Goal: Task Accomplishment & Management: Complete application form

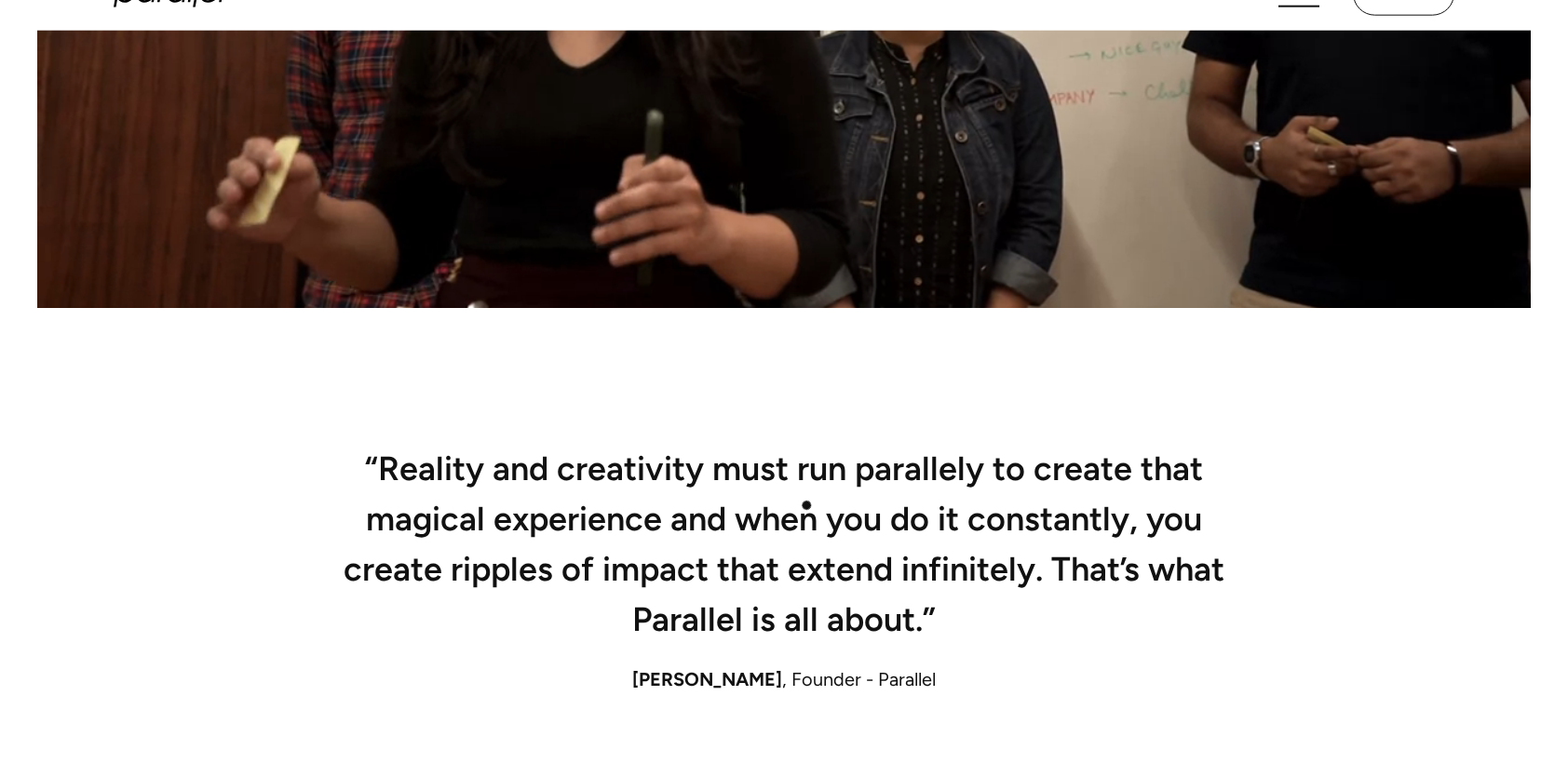
scroll to position [1020, 0]
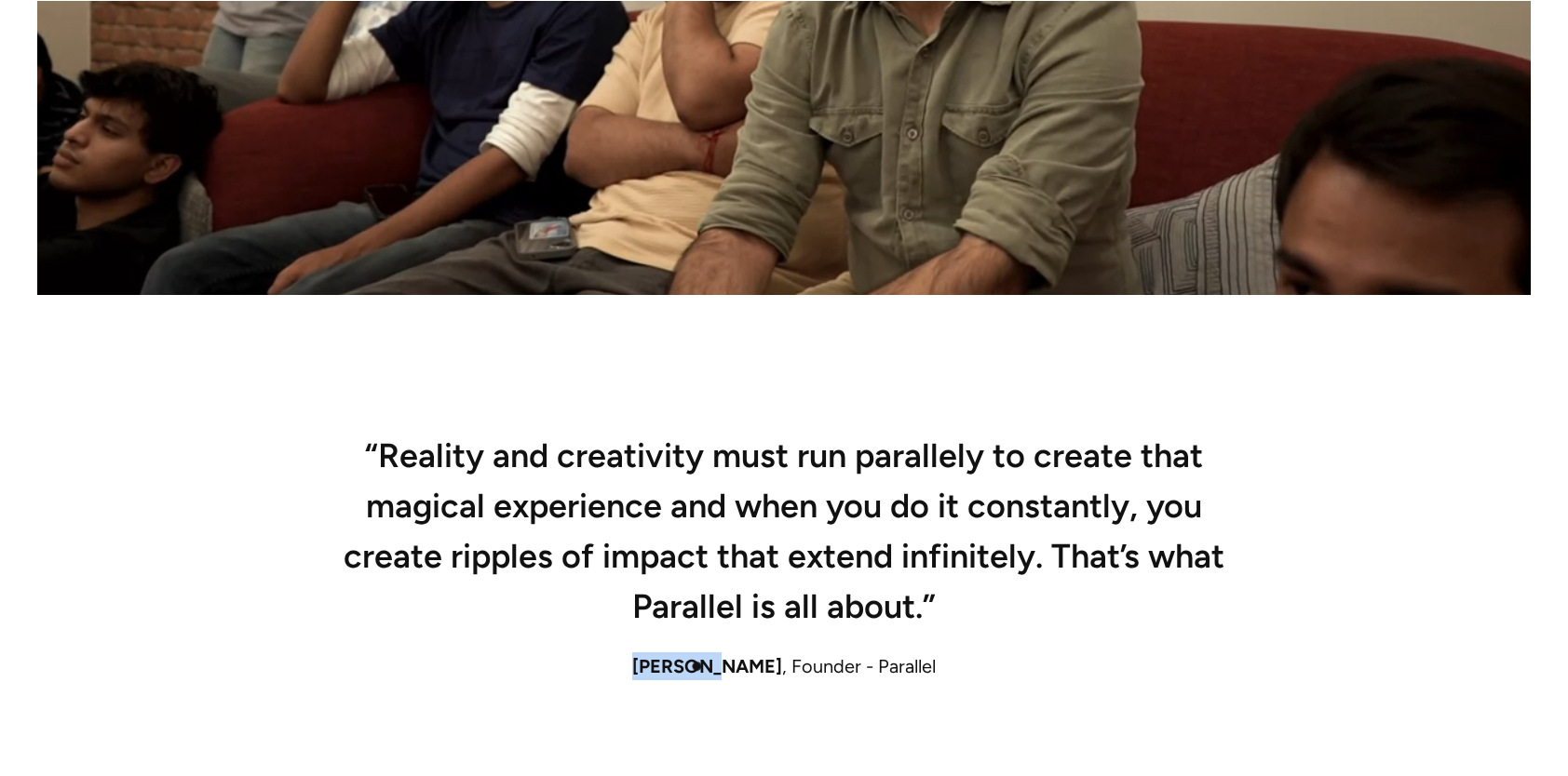
drag, startPoint x: 638, startPoint y: 667, endPoint x: 719, endPoint y: 667, distance: 81.0
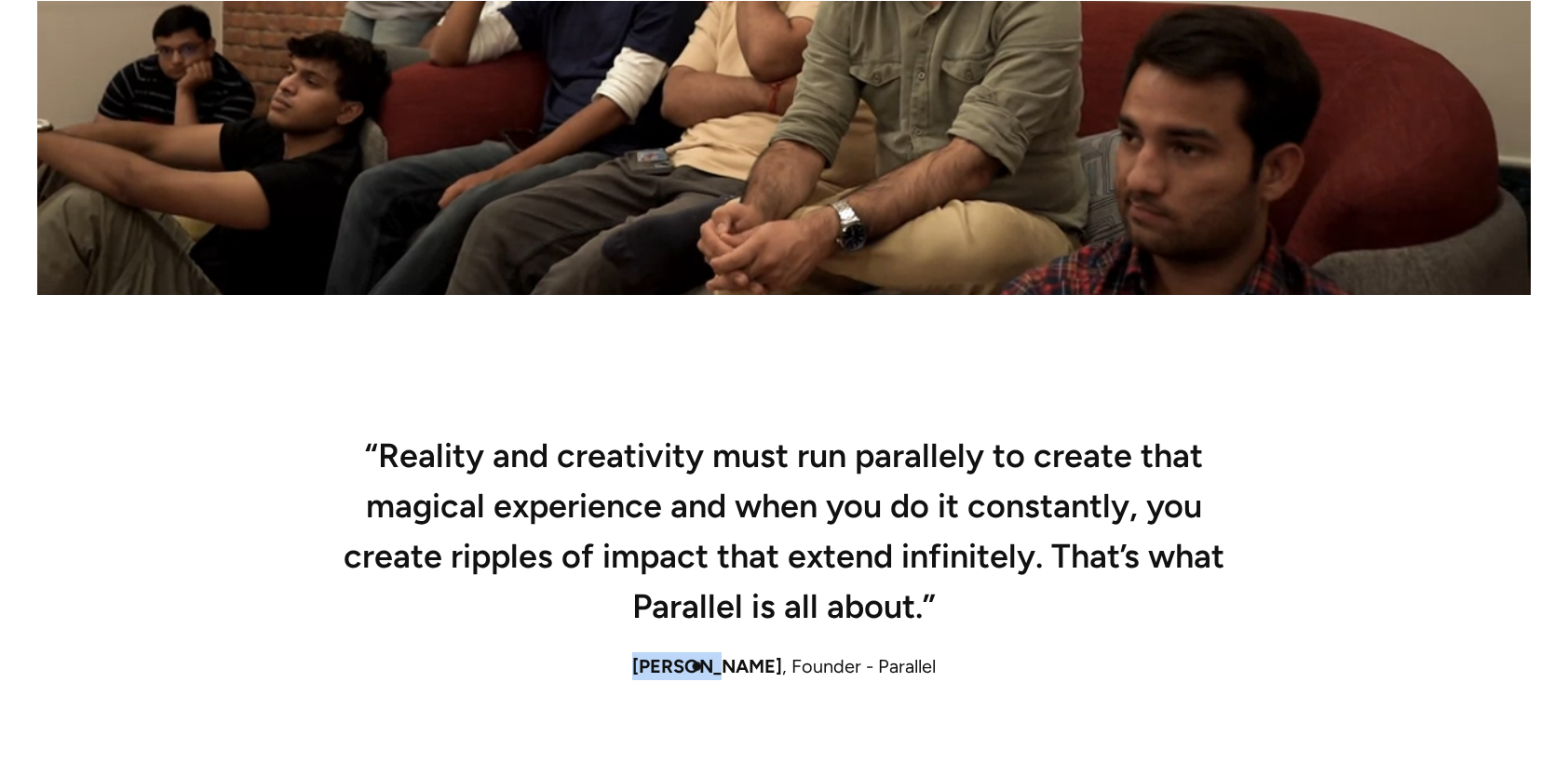
click at [719, 667] on span "Robin Dhanwani" at bounding box center [706, 667] width 150 height 22
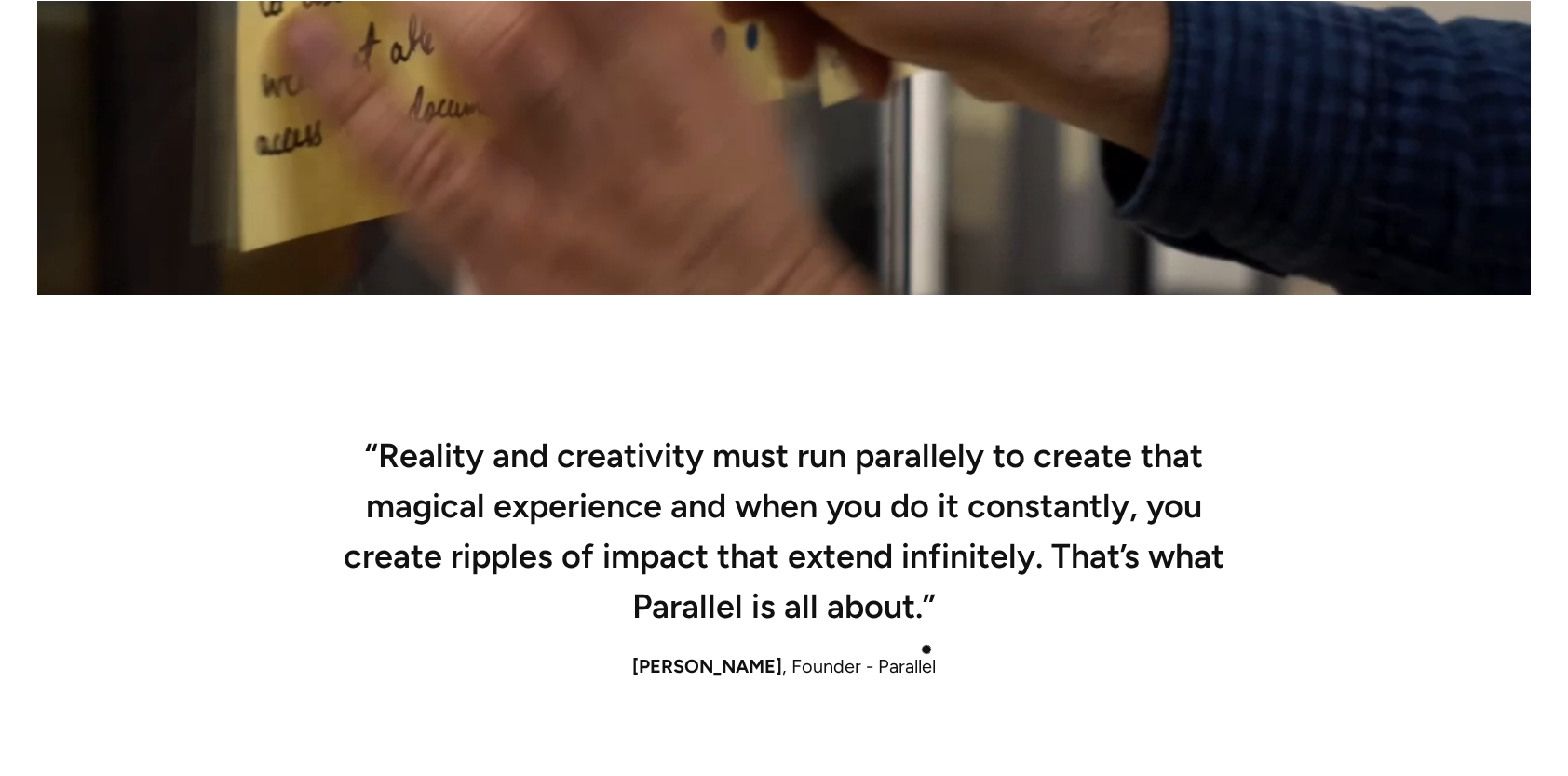
drag, startPoint x: 719, startPoint y: 667, endPoint x: 925, endPoint y: 652, distance: 206.5
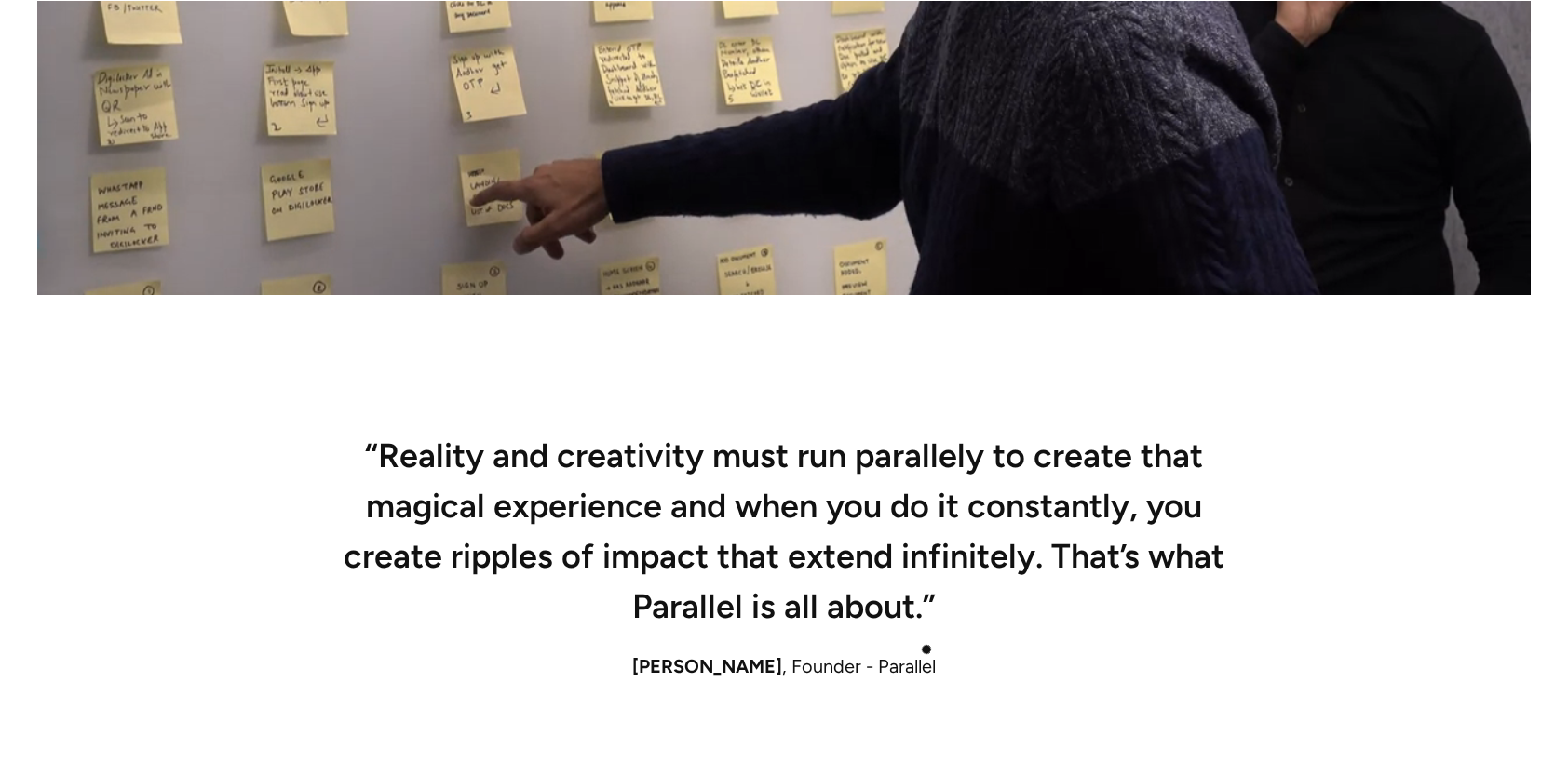
click at [926, 651] on div "“Reality and creativity must run parallely to create that magical experience an…" at bounding box center [784, 617] width 1267 height 348
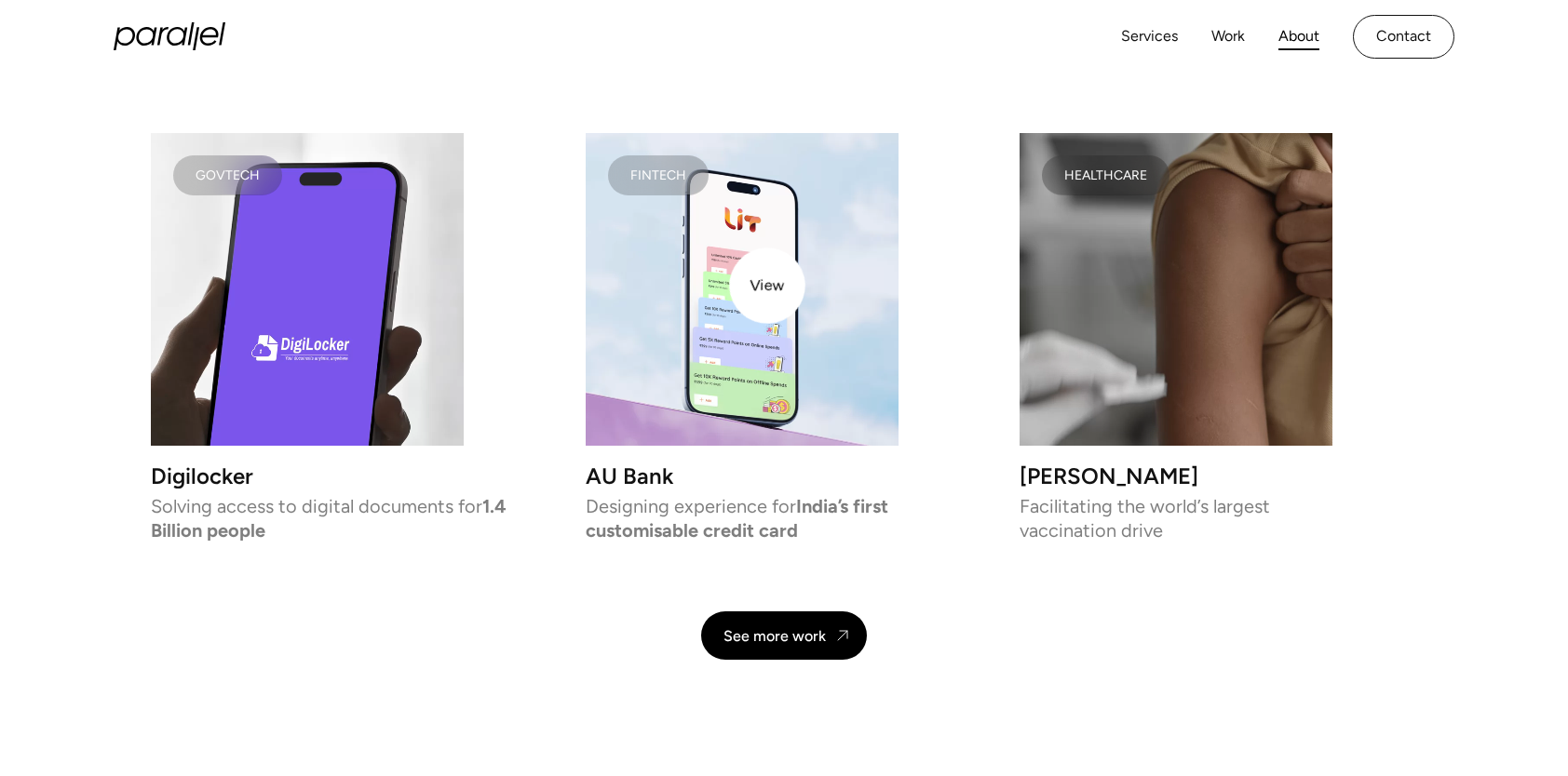
scroll to position [3906, 0]
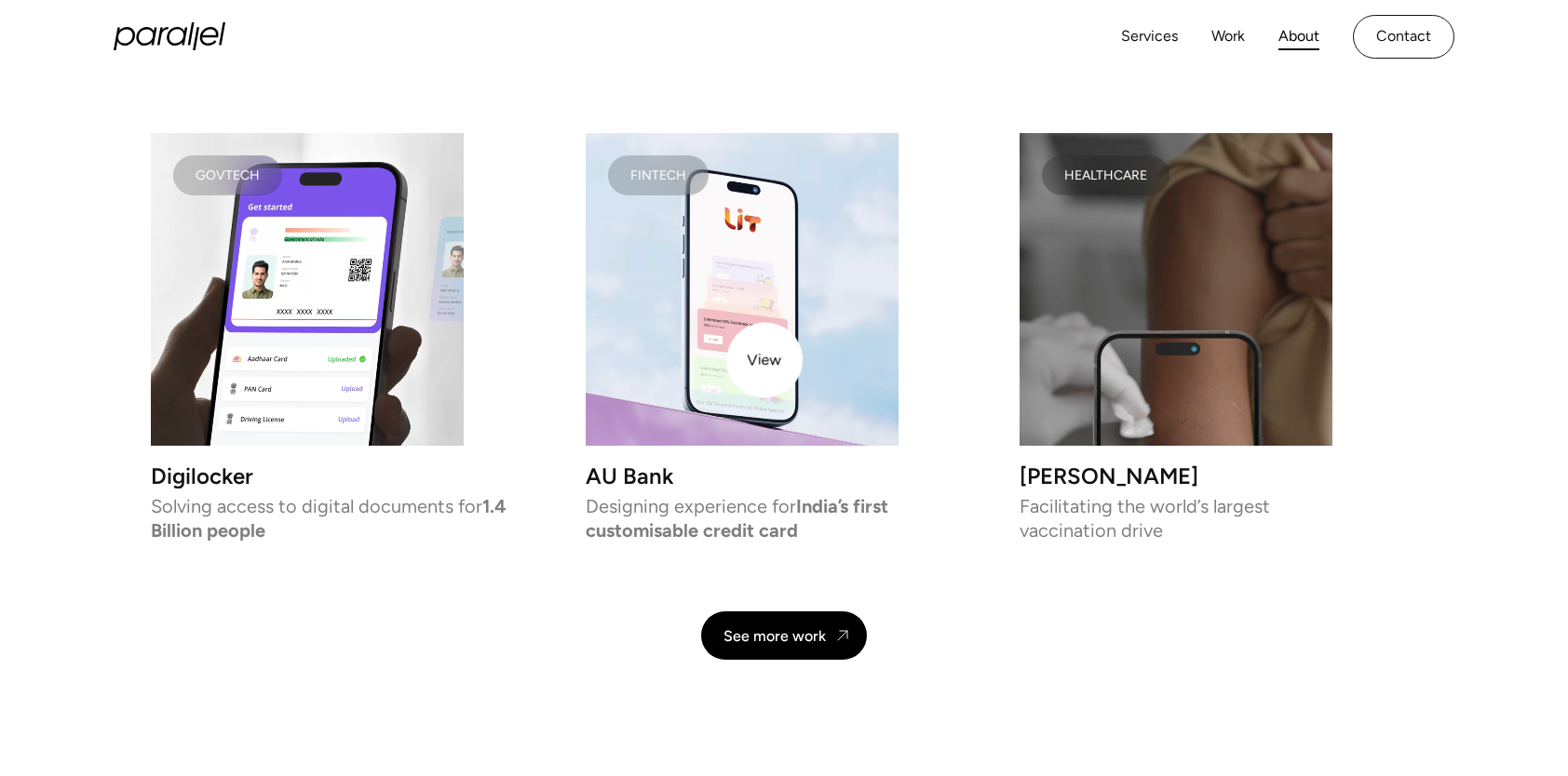
click at [760, 361] on video at bounding box center [741, 289] width 313 height 313
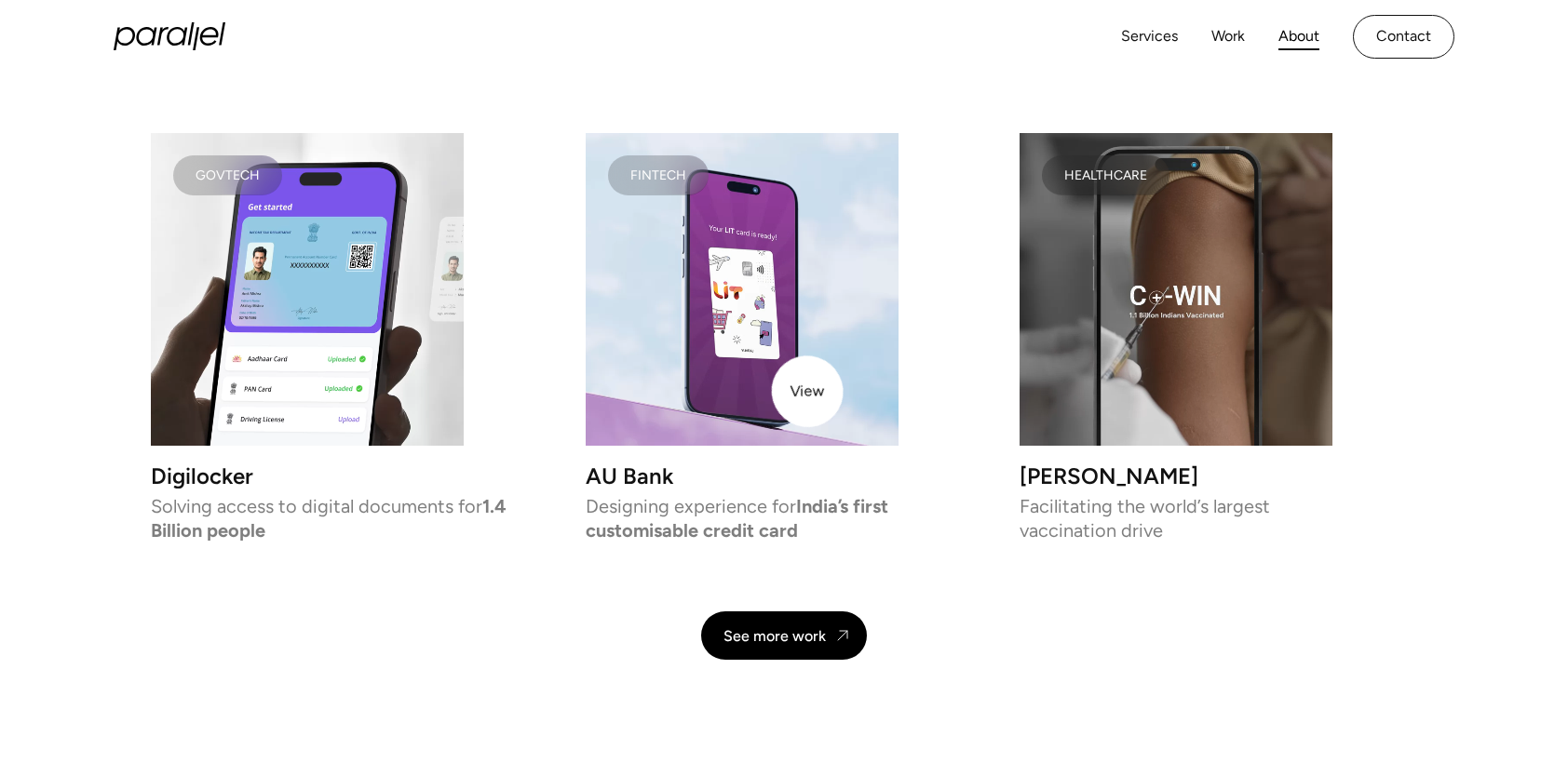
click at [804, 389] on video at bounding box center [741, 289] width 313 height 313
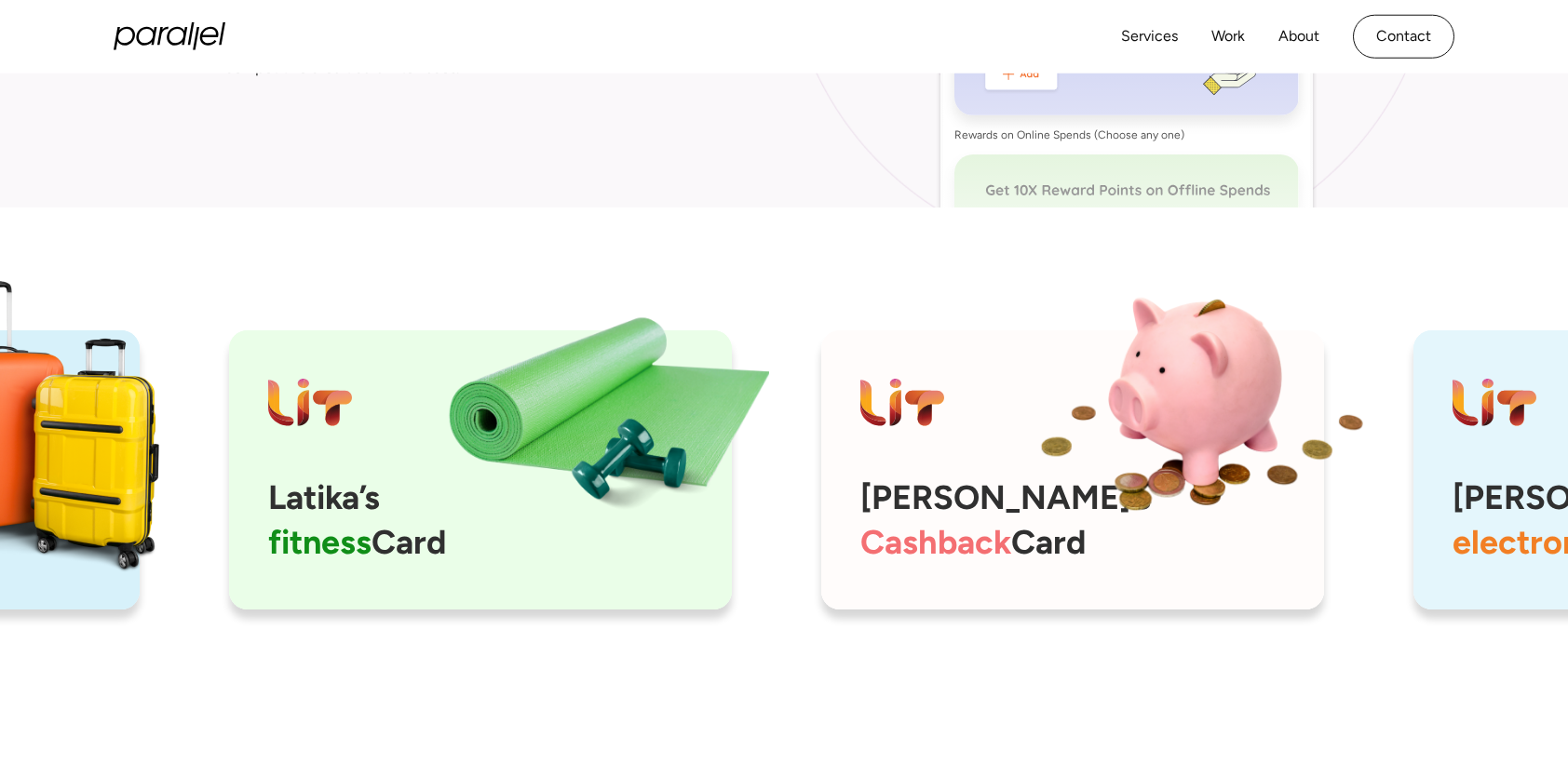
scroll to position [1899, 0]
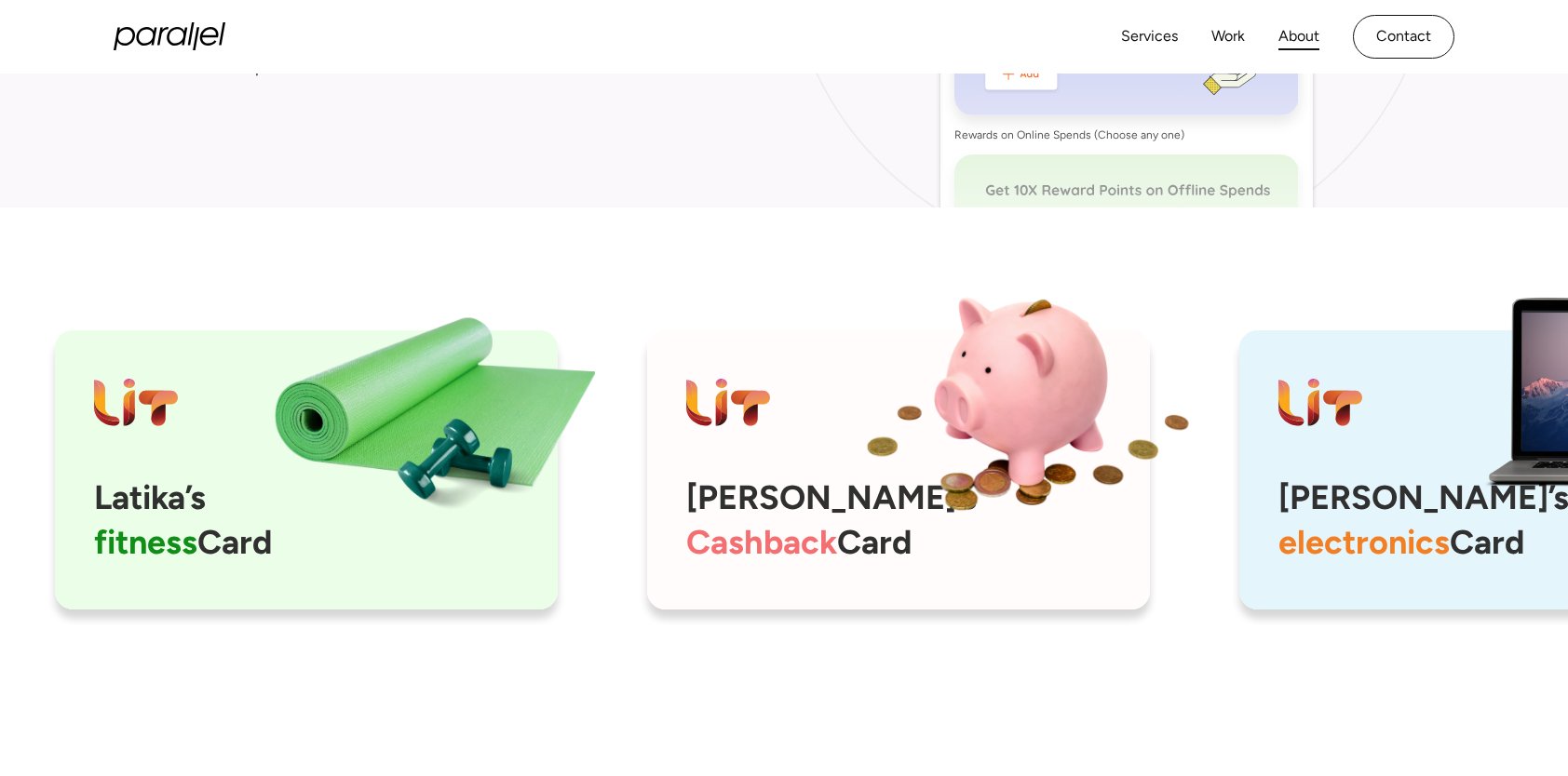
click at [1306, 46] on link "About" at bounding box center [1299, 37] width 41 height 27
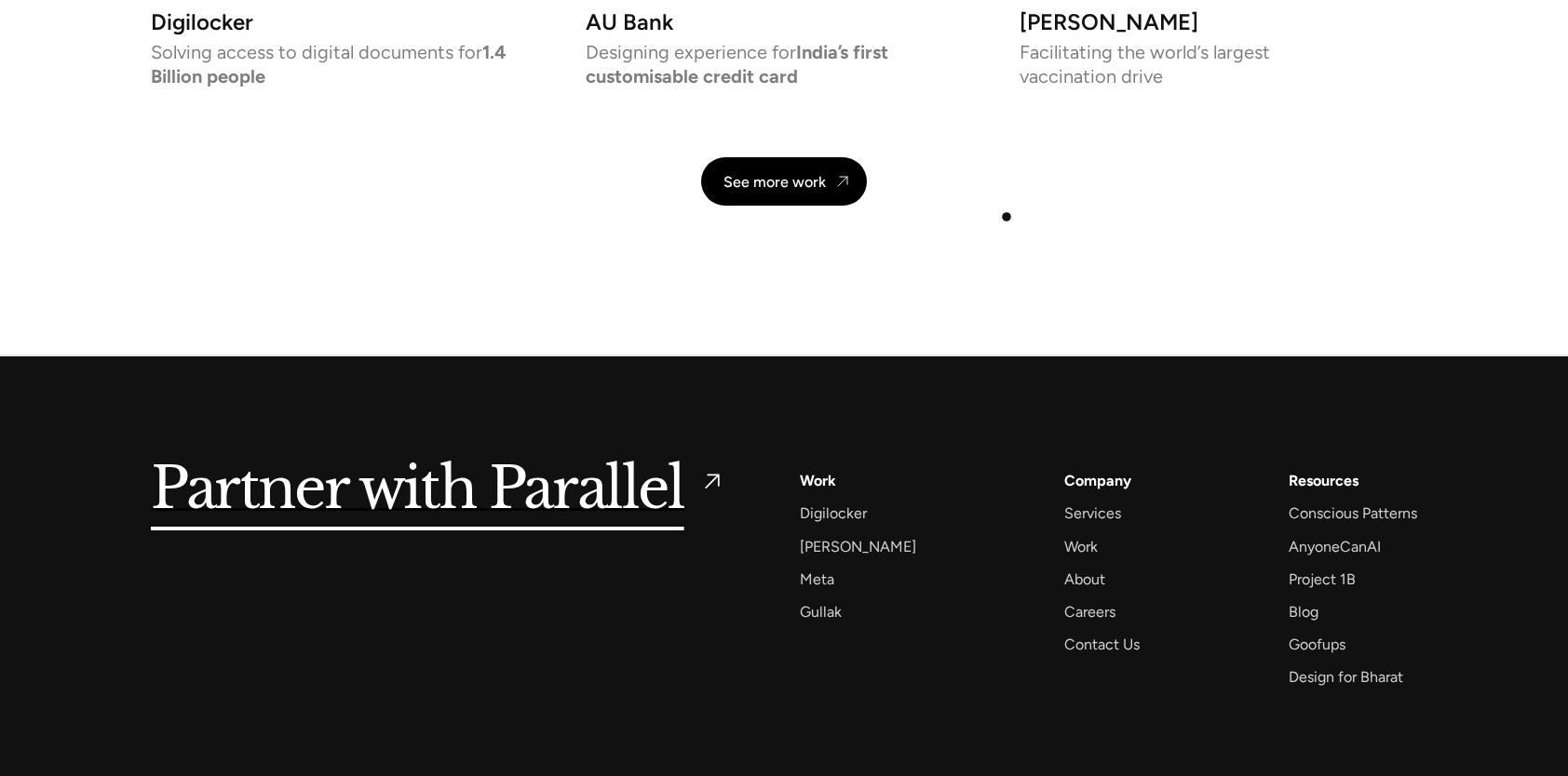
scroll to position [4465, 0]
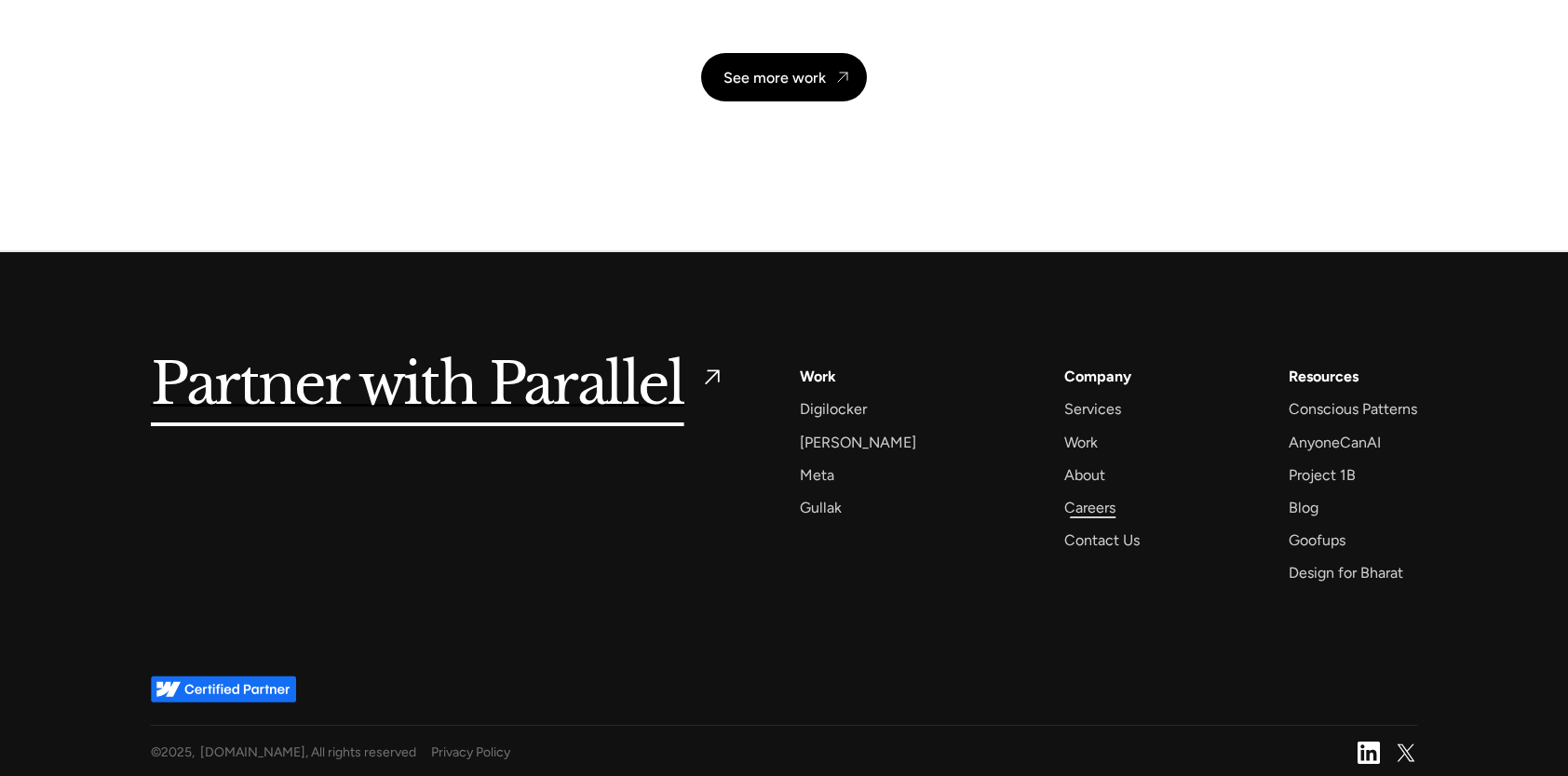
click at [1069, 512] on div "Careers" at bounding box center [1089, 508] width 51 height 25
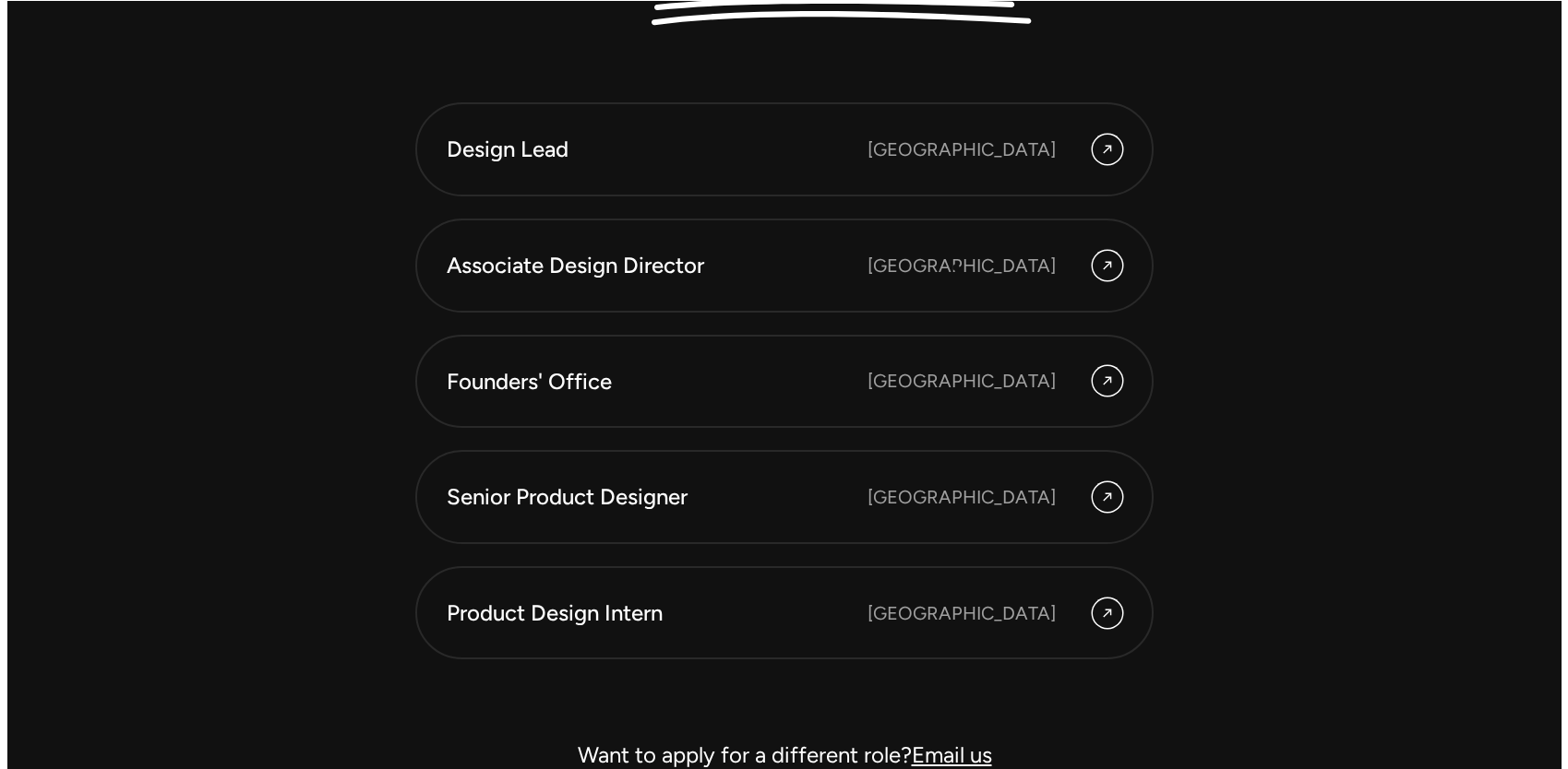
scroll to position [5166, 0]
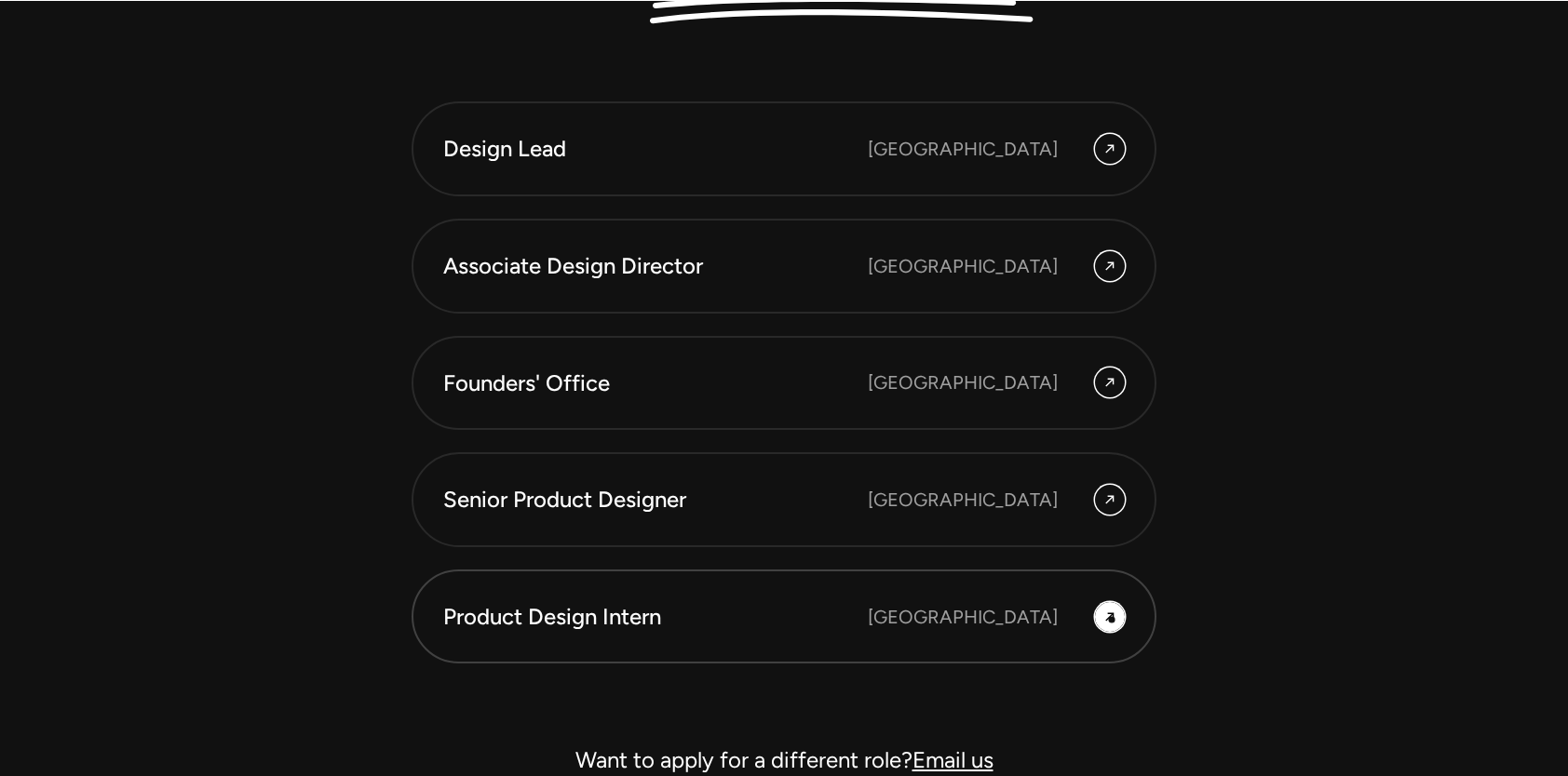
click at [1112, 620] on icon at bounding box center [1110, 617] width 15 height 22
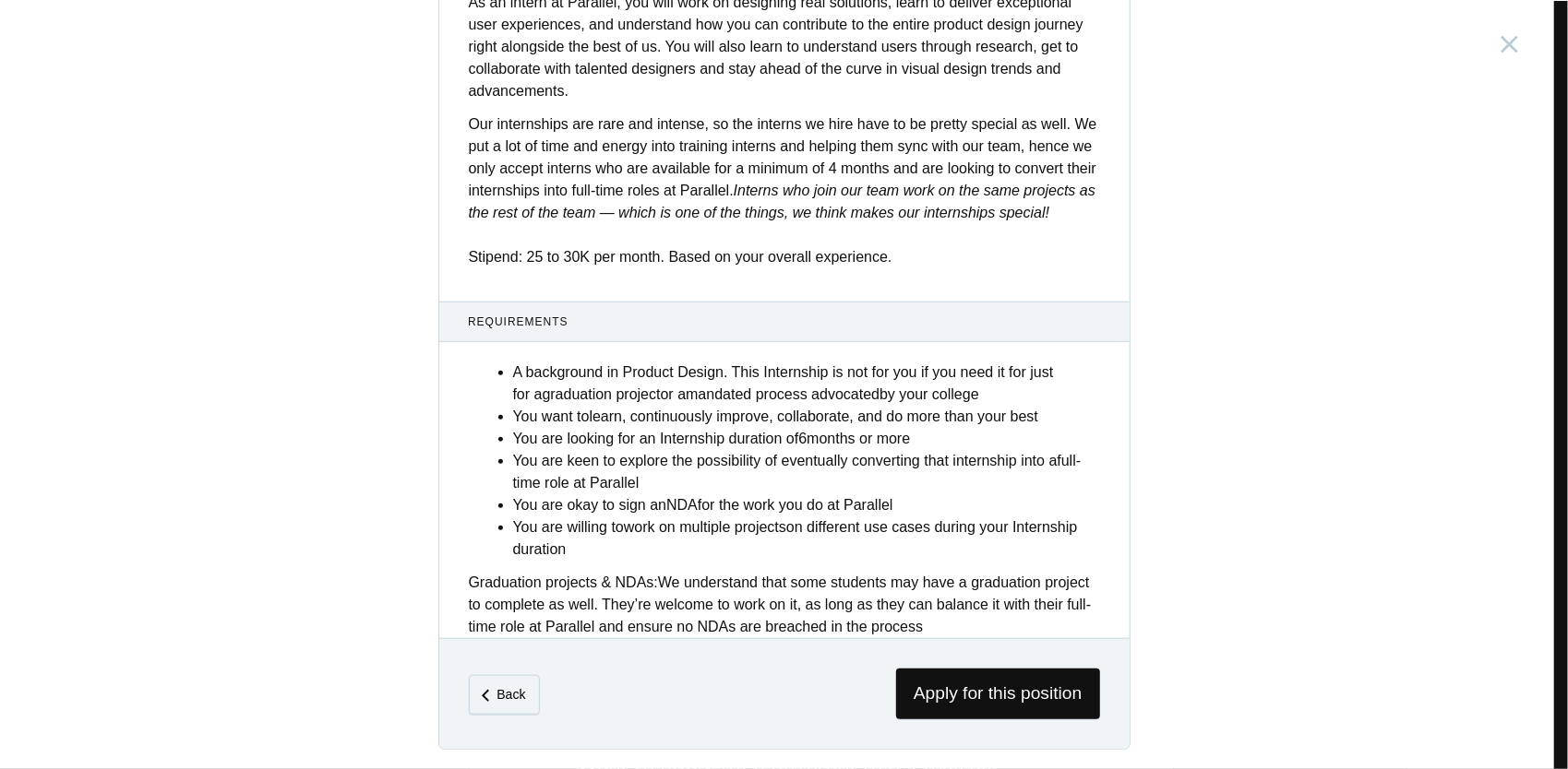
scroll to position [649, 0]
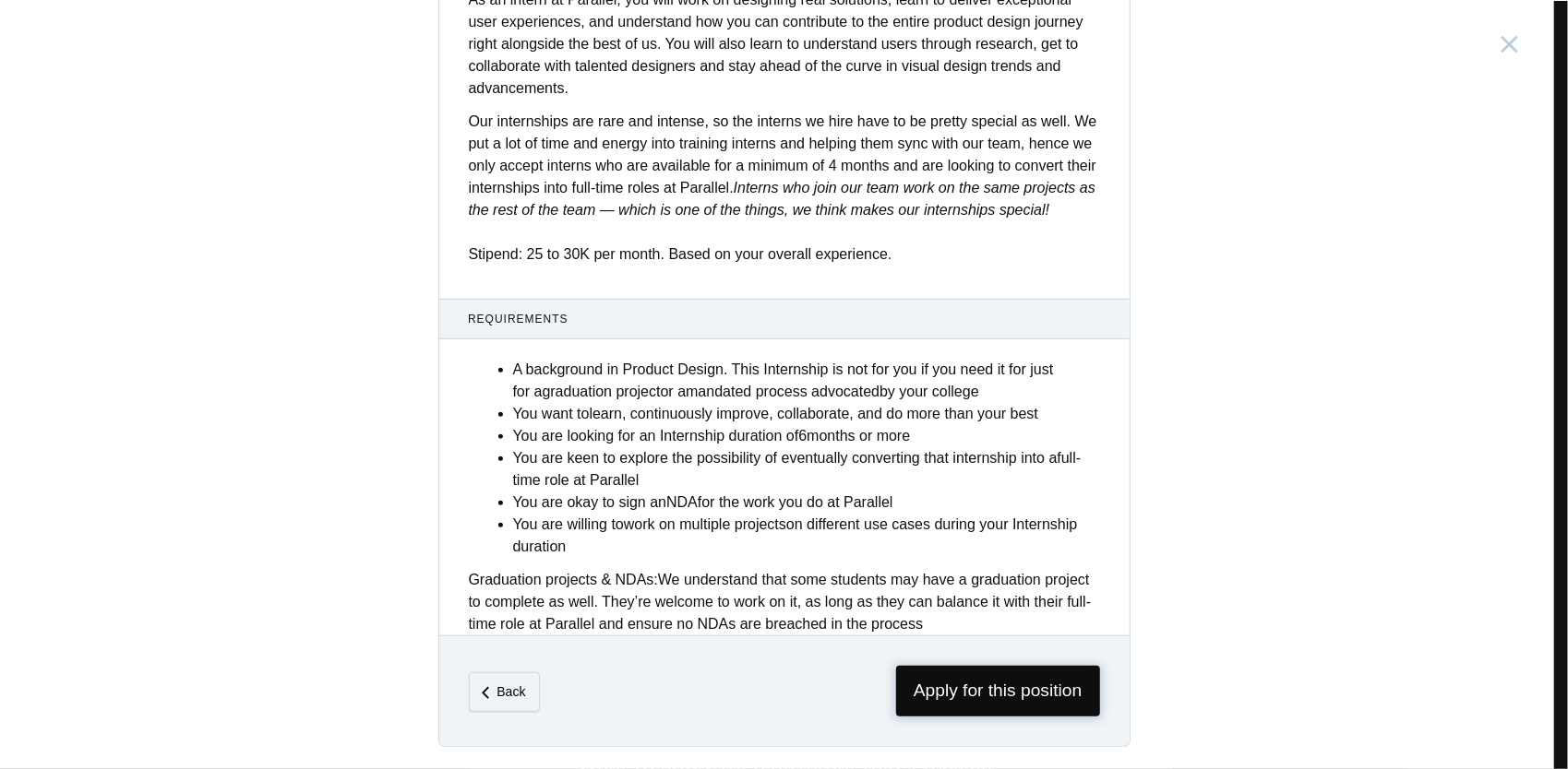
click at [1000, 681] on span "Apply for this position" at bounding box center [998, 691] width 204 height 51
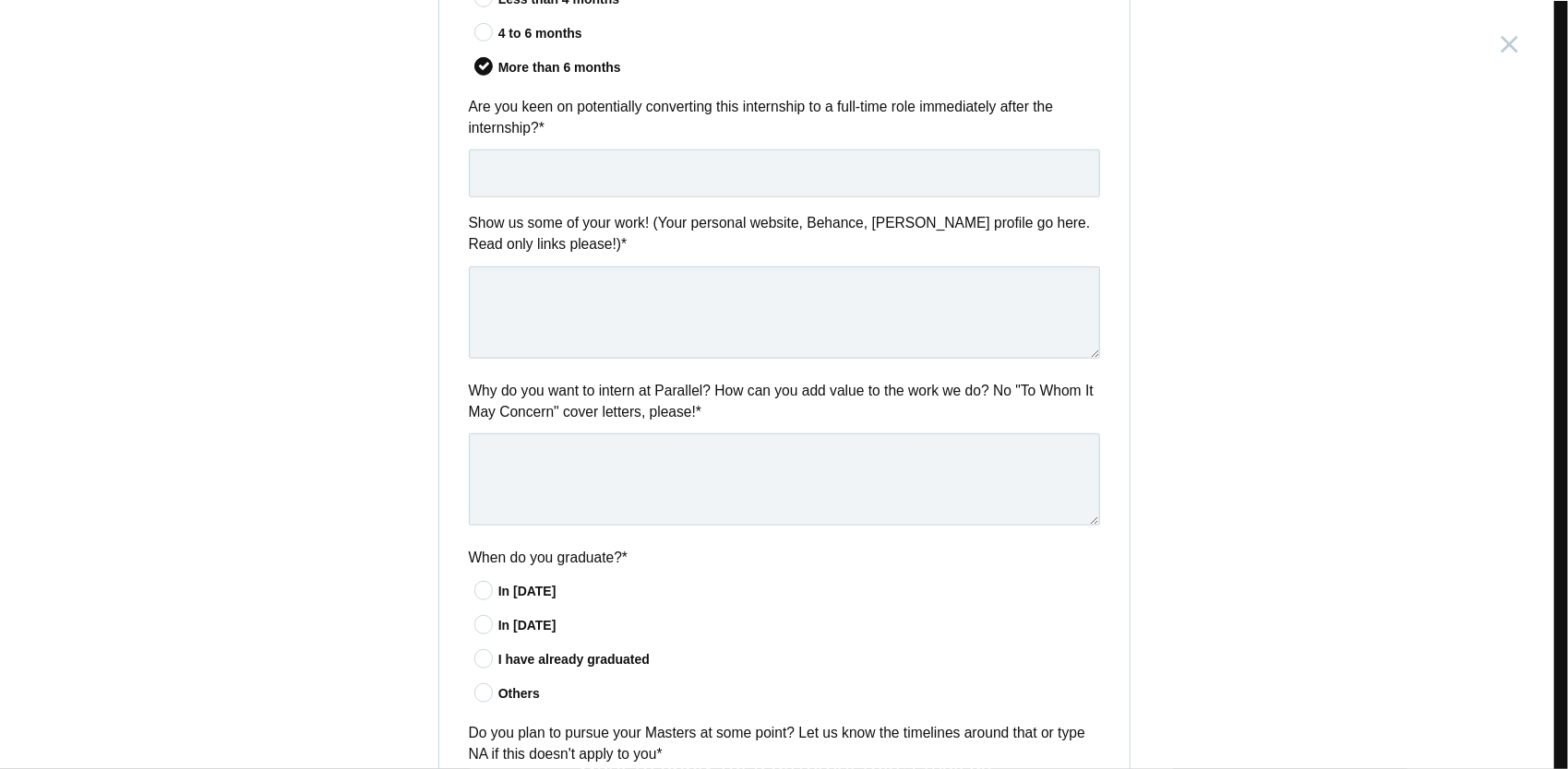
scroll to position [738, 0]
click at [812, 472] on textarea at bounding box center [784, 479] width 631 height 92
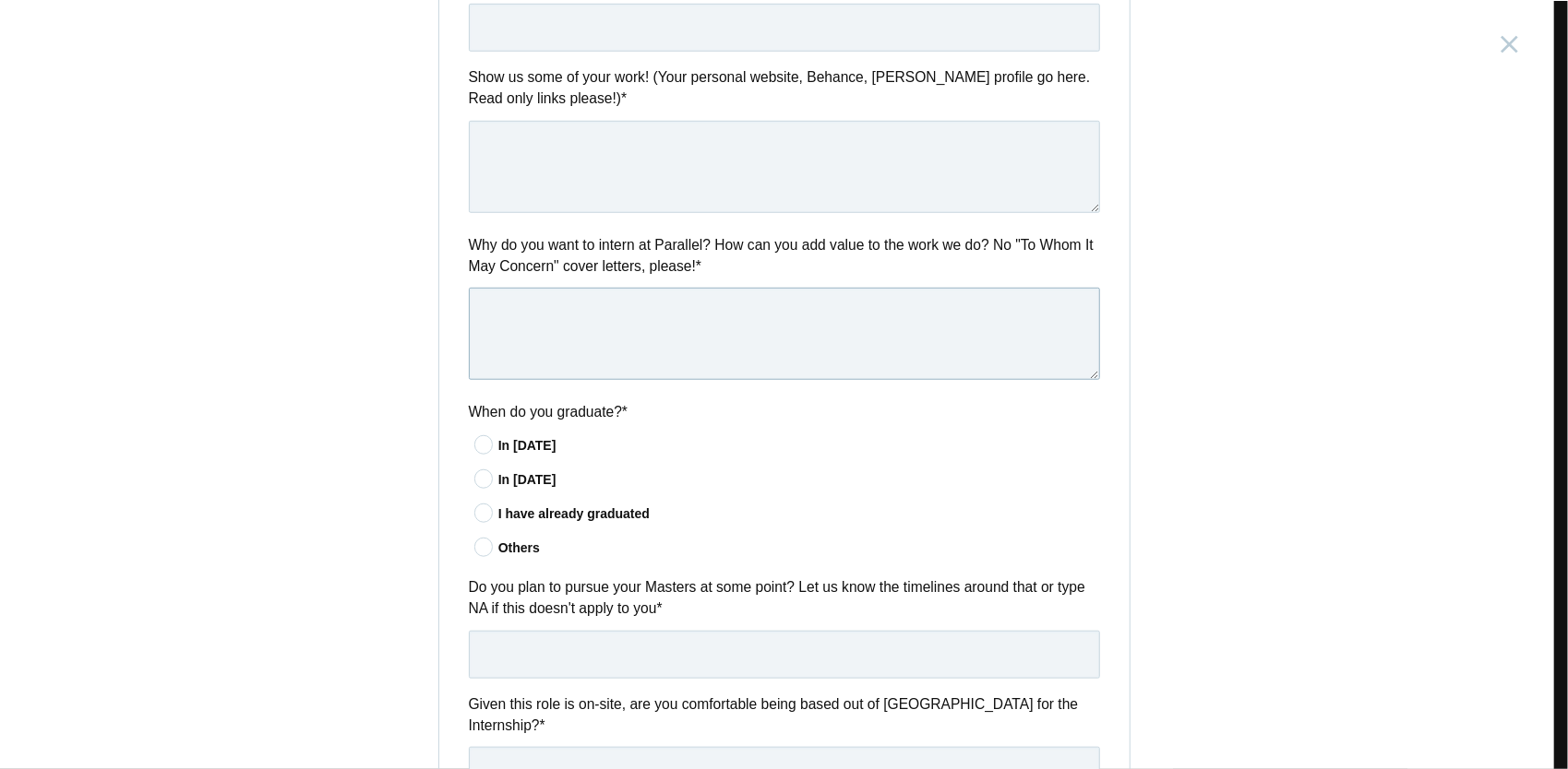
scroll to position [923, 0]
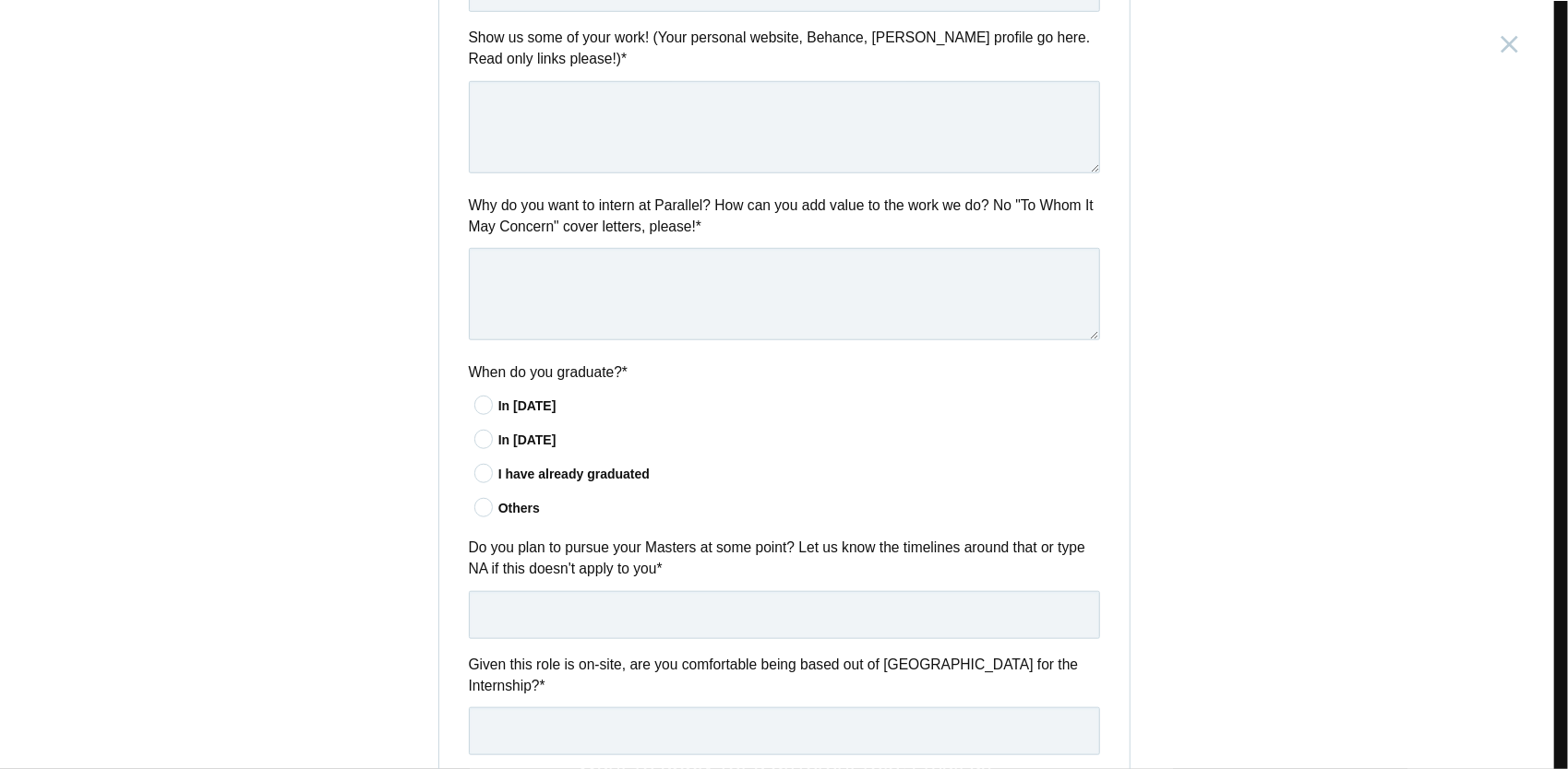
click at [469, 436] on icon at bounding box center [484, 440] width 35 height 12
click at [0, 0] on input"] "In 2026" at bounding box center [0, 0] width 0 height 0
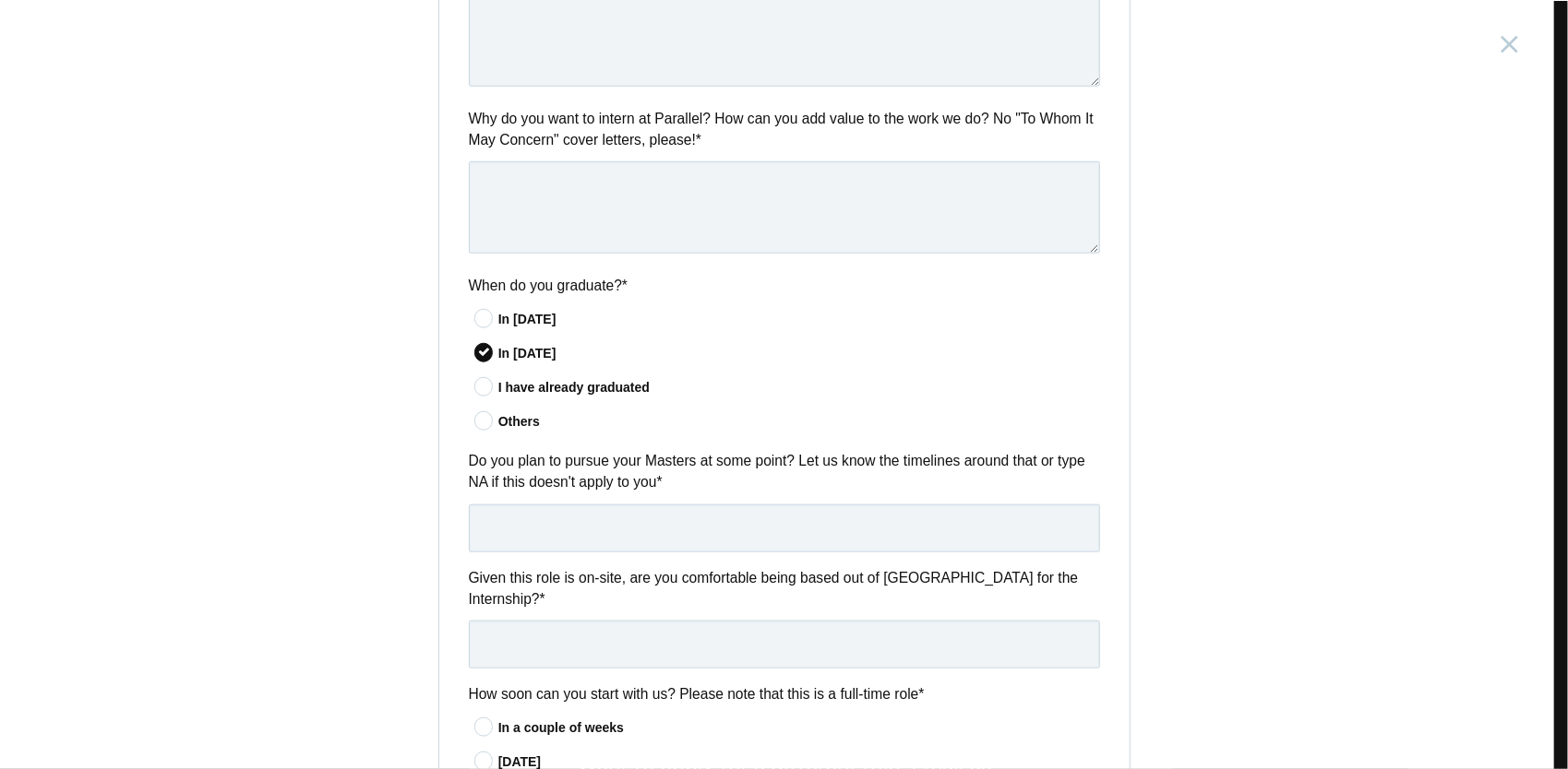
scroll to position [1015, 0]
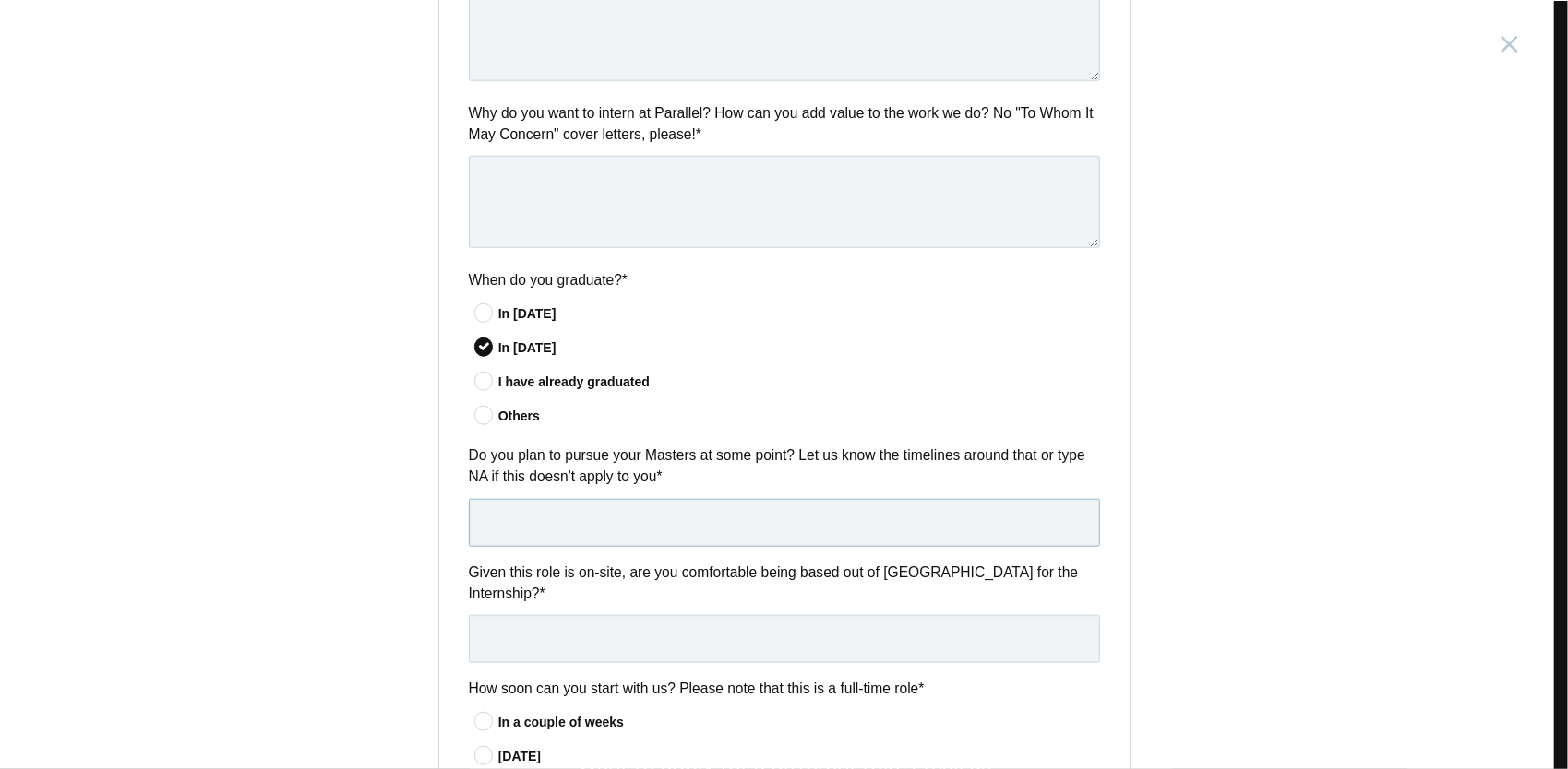
click at [645, 518] on input "text" at bounding box center [784, 523] width 631 height 48
type input "NA"
click at [709, 637] on input "text" at bounding box center [784, 639] width 631 height 48
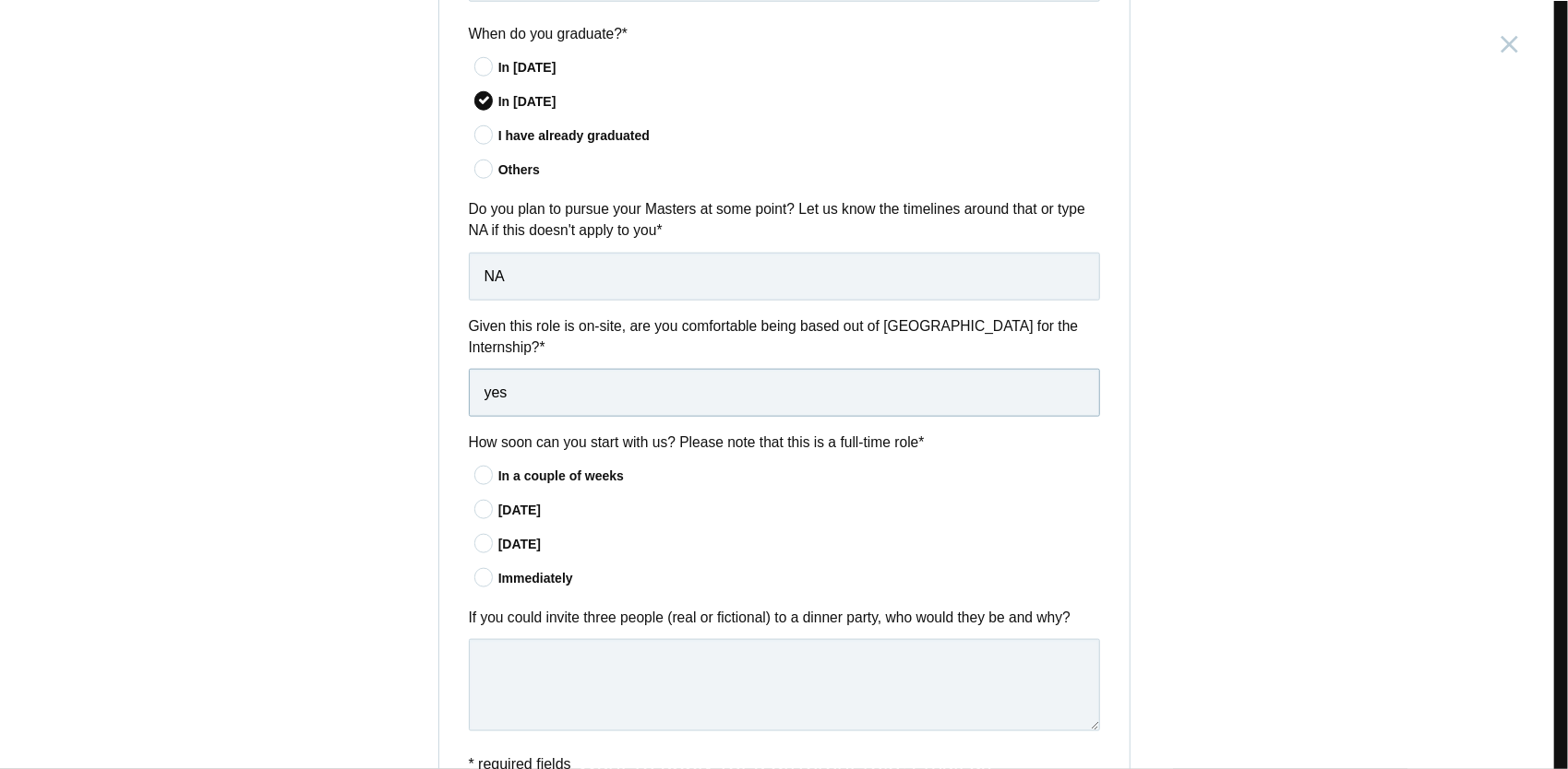
scroll to position [1291, 0]
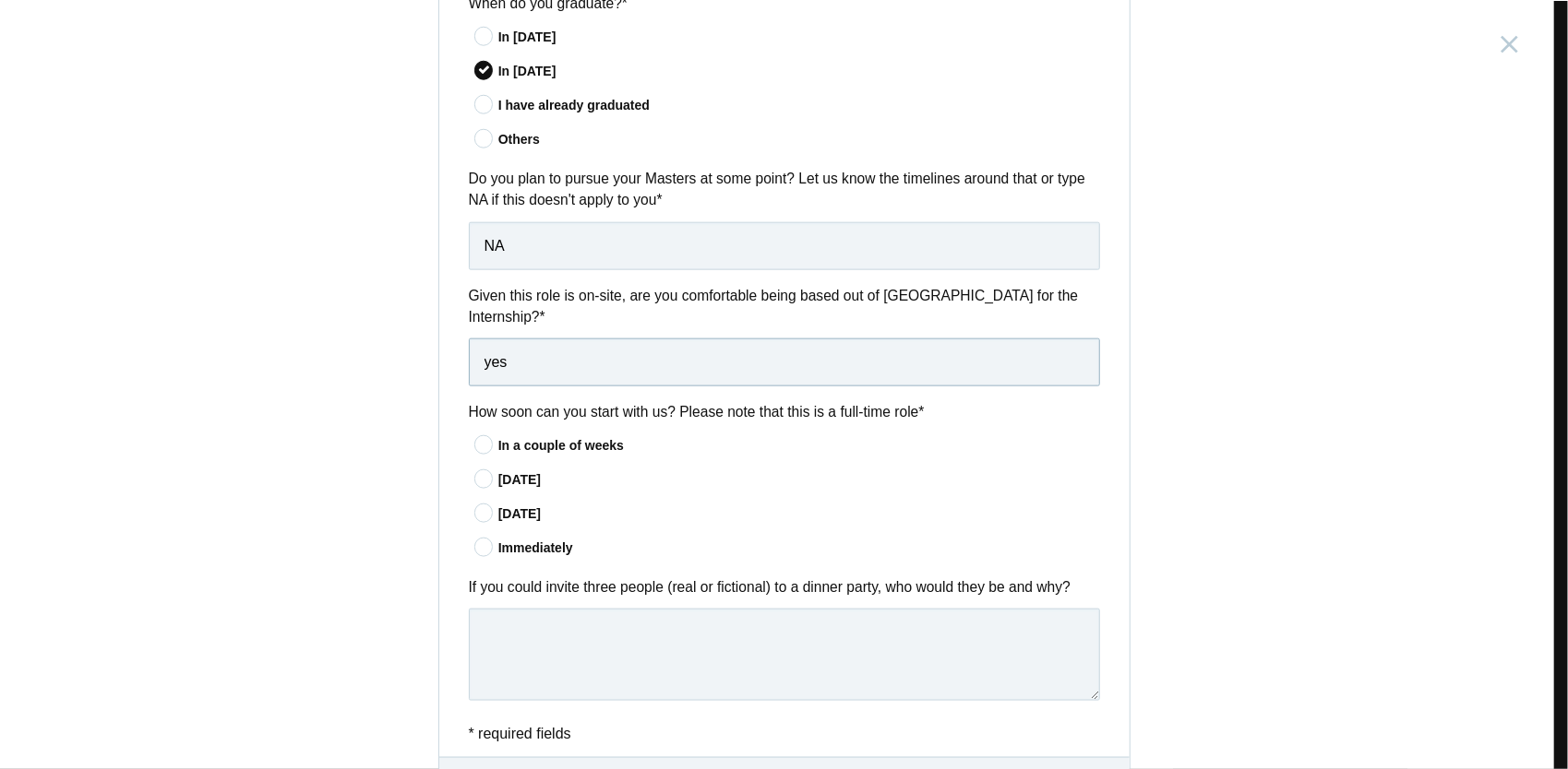
type input "yes"
click at [482, 508] on icon at bounding box center [484, 514] width 35 height 12
click at [0, 0] on input"] "In 60 days" at bounding box center [0, 0] width 0 height 0
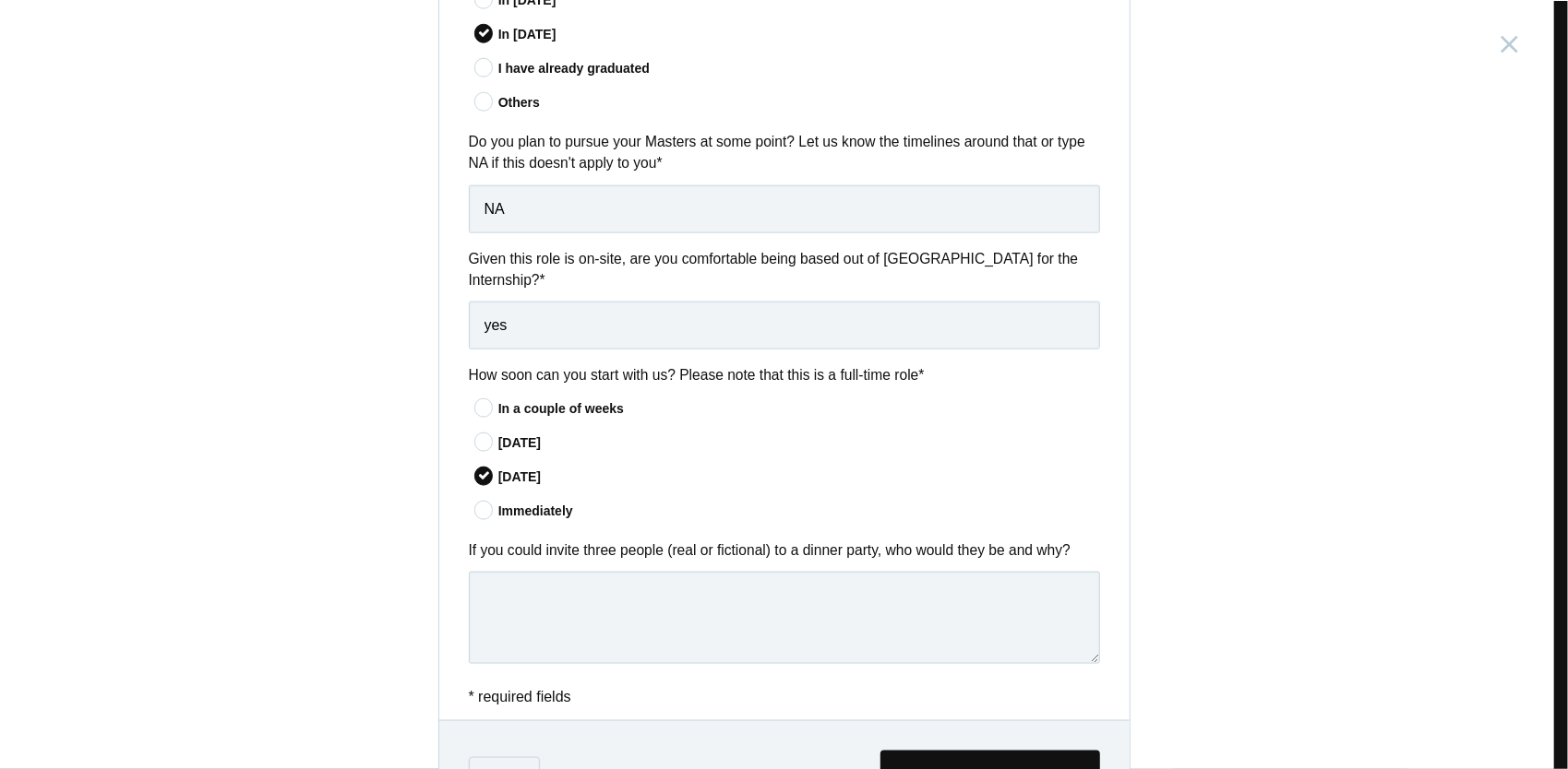
scroll to position [1383, 0]
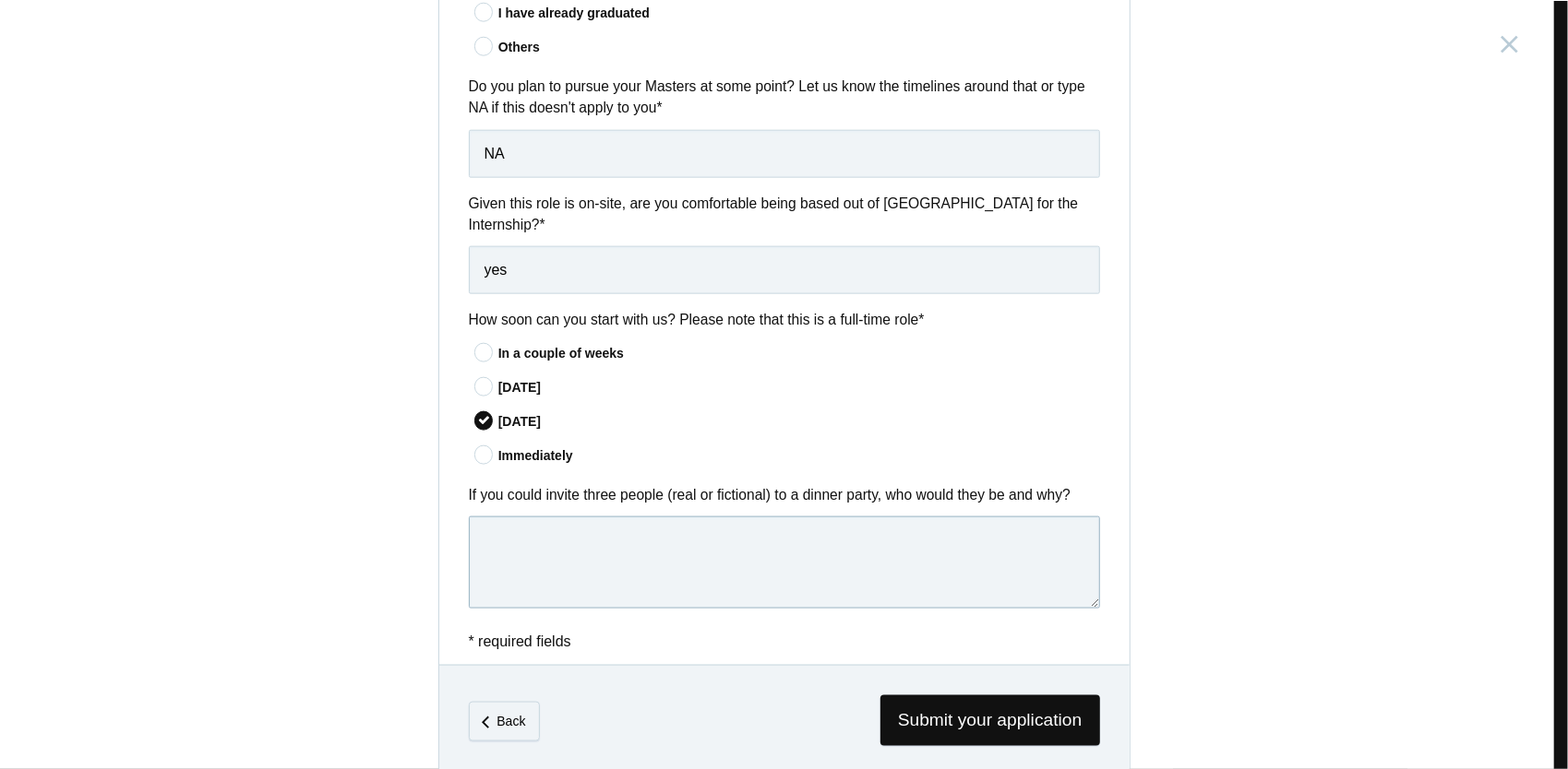
click at [620, 546] on textarea at bounding box center [784, 563] width 631 height 92
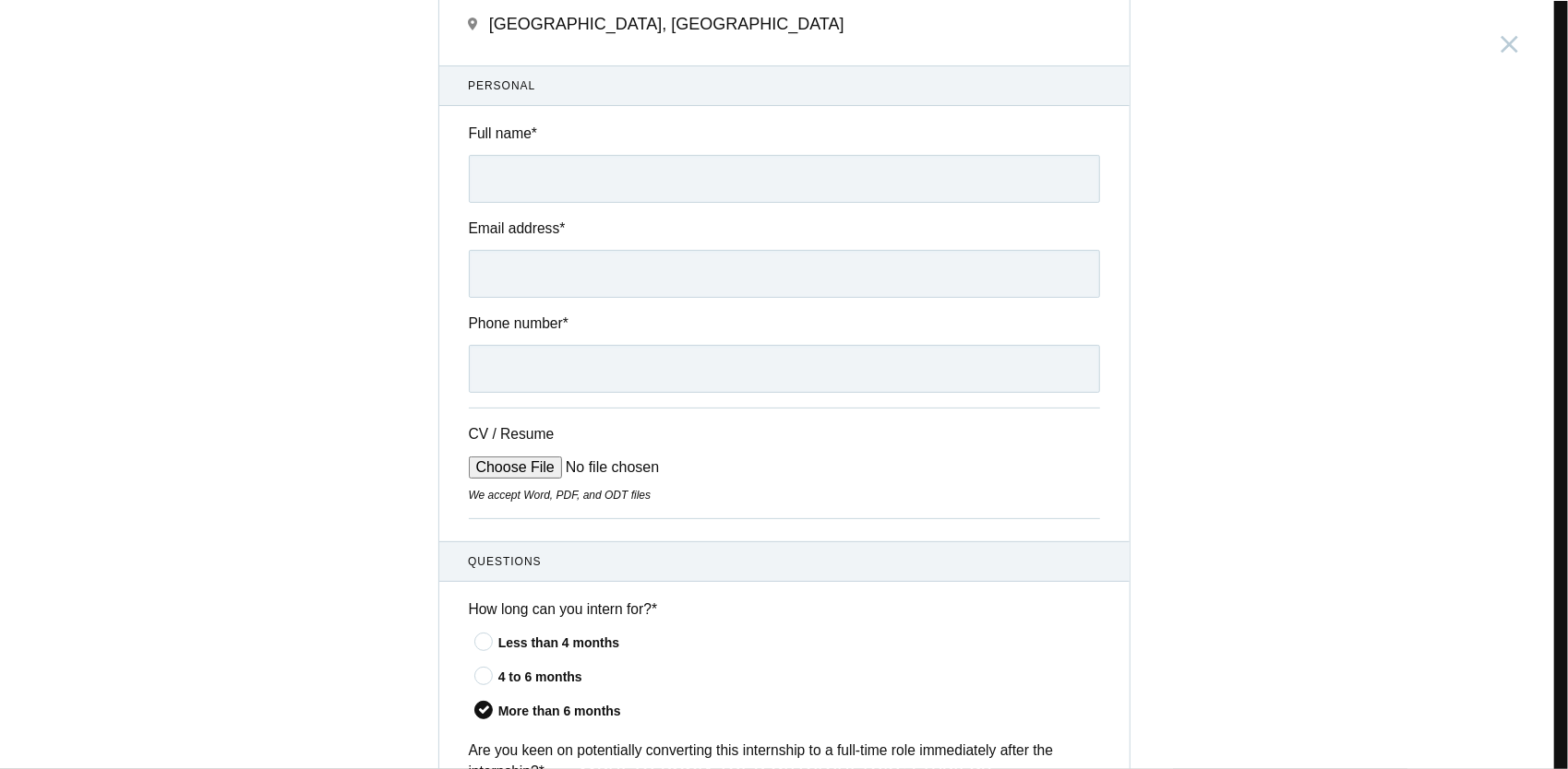
scroll to position [0, 0]
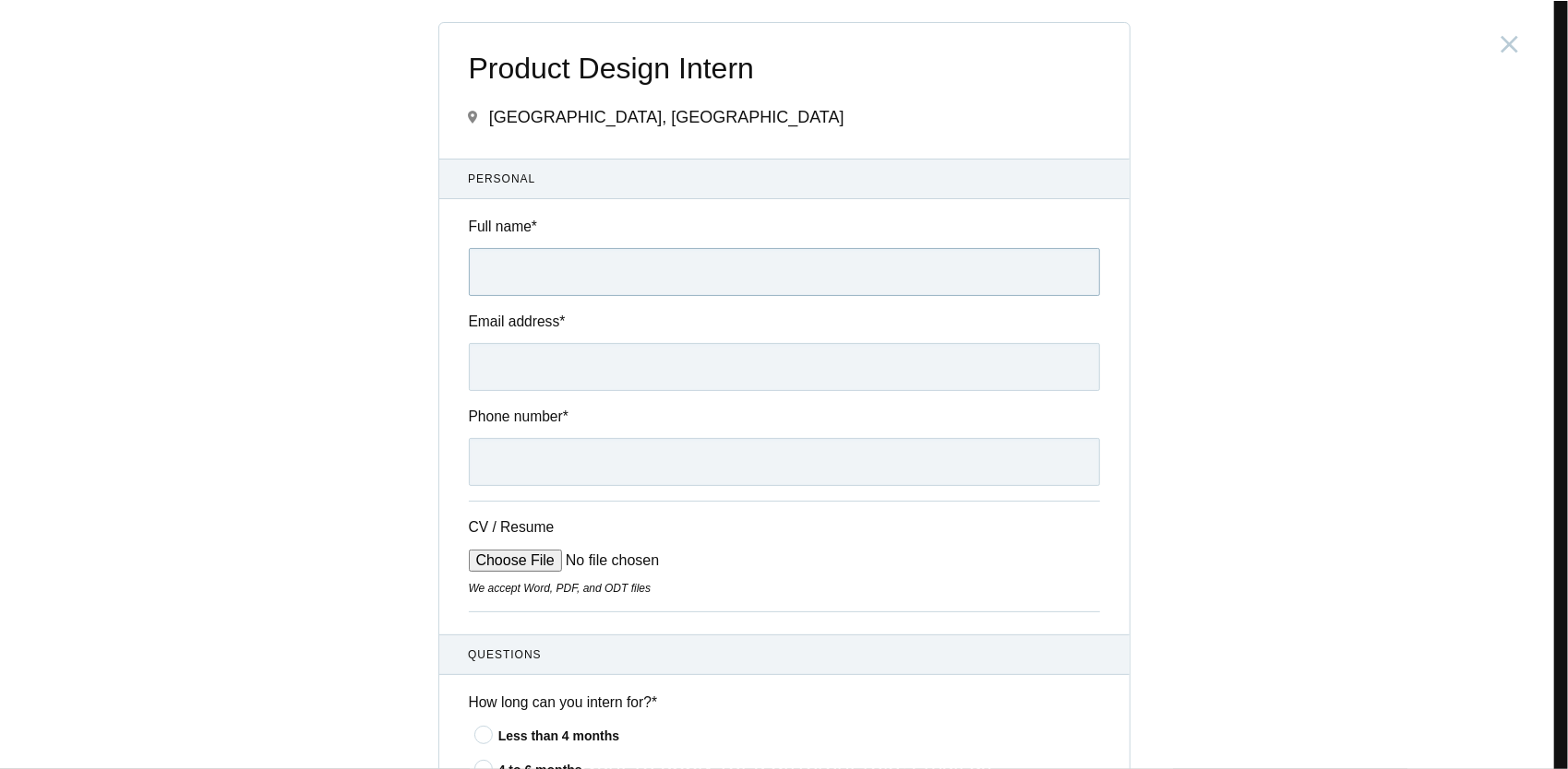
click at [500, 274] on input "Full name *" at bounding box center [784, 272] width 631 height 48
type input "anwesha patnaik"
type input "anwesha.patnaik18@gmail.com"
type input "09082512296"
click at [480, 271] on input "anwesha patnaik" at bounding box center [784, 272] width 631 height 48
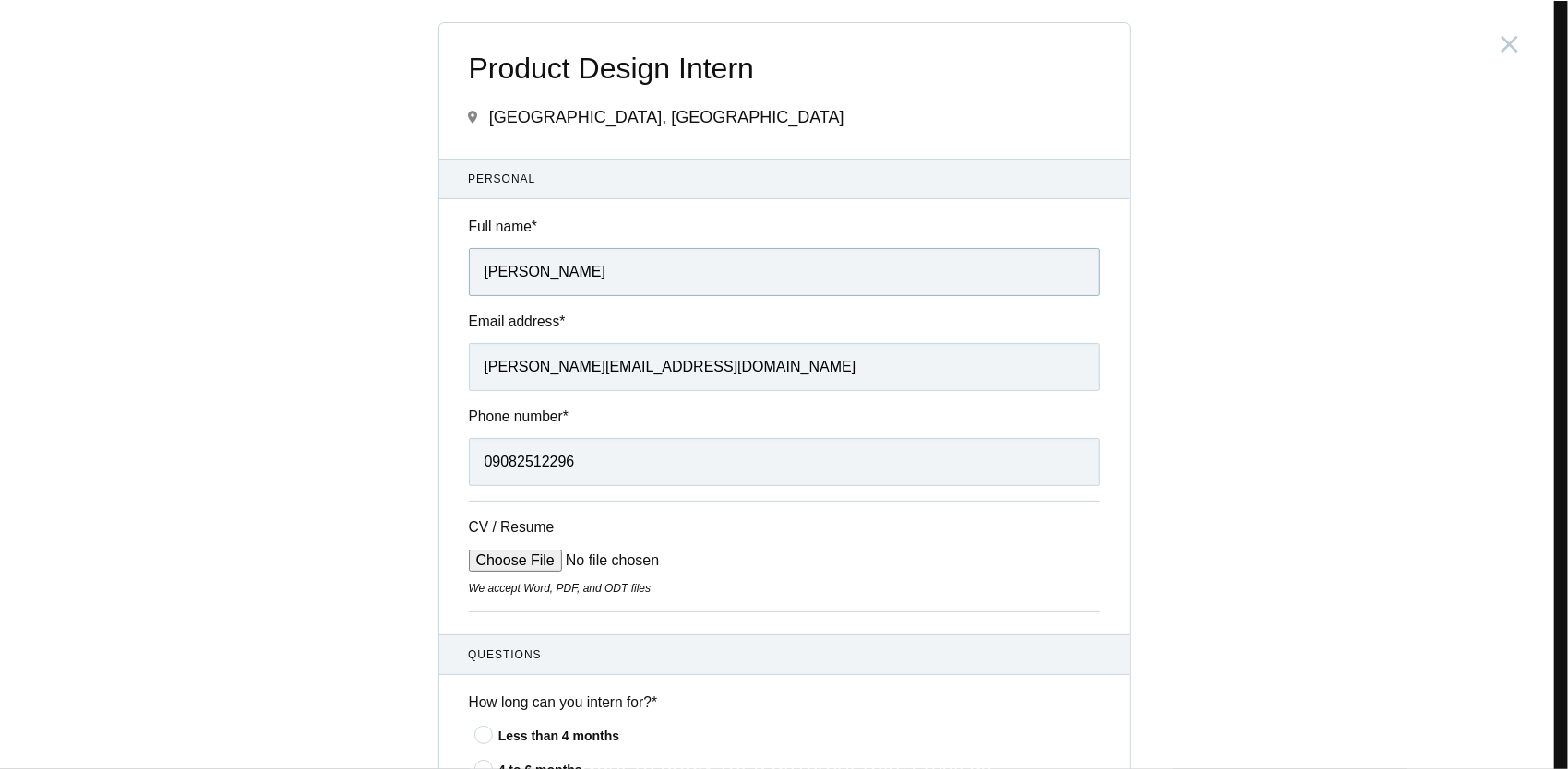
type input "Anwesha patnaik"
click at [635, 462] on input "09082512296" at bounding box center [784, 462] width 631 height 48
click at [483, 454] on input "09082512296" at bounding box center [784, 462] width 631 height 48
click at [714, 457] on input "9082512296" at bounding box center [784, 462] width 631 height 48
type input "9082512296"
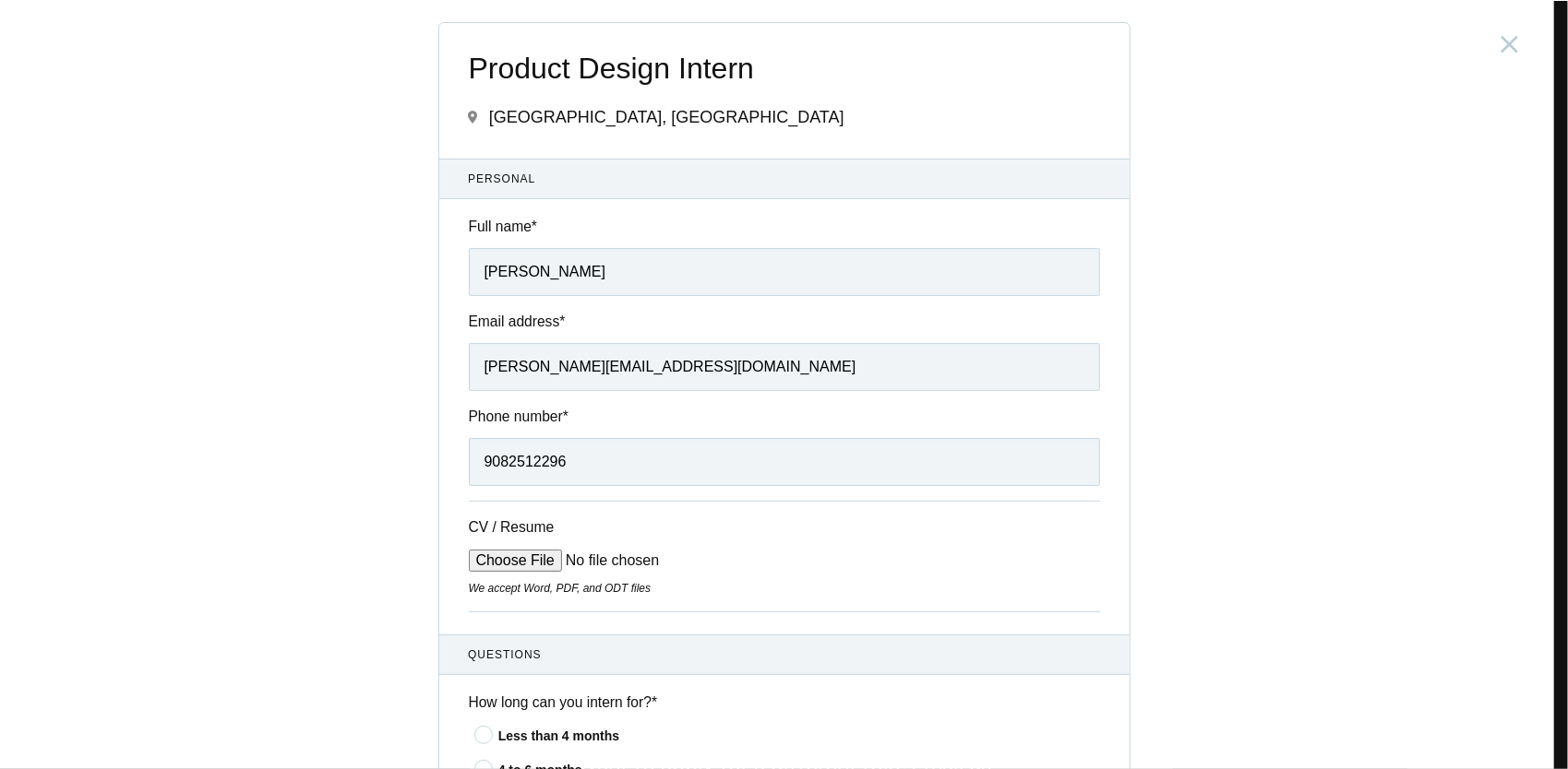
click at [821, 577] on div "CV / Resume We accept Word, PDF, and ODT files" at bounding box center [784, 556] width 631 height 110
click at [535, 559] on input "CV / Resume" at bounding box center [608, 561] width 279 height 22
type input "C:\fakepath\Anwesha Patnaik Resume.pdf"
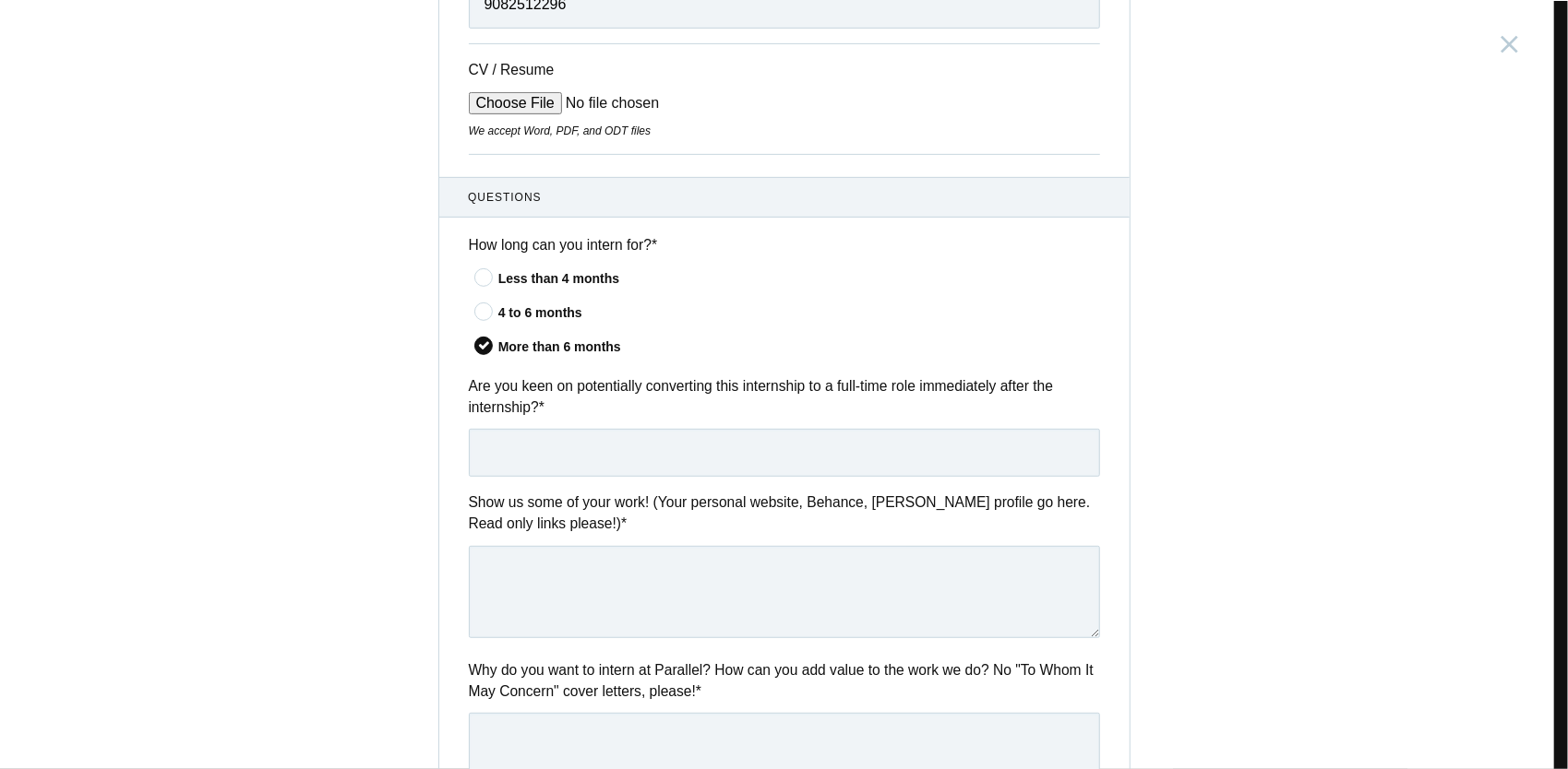
scroll to position [461, 0]
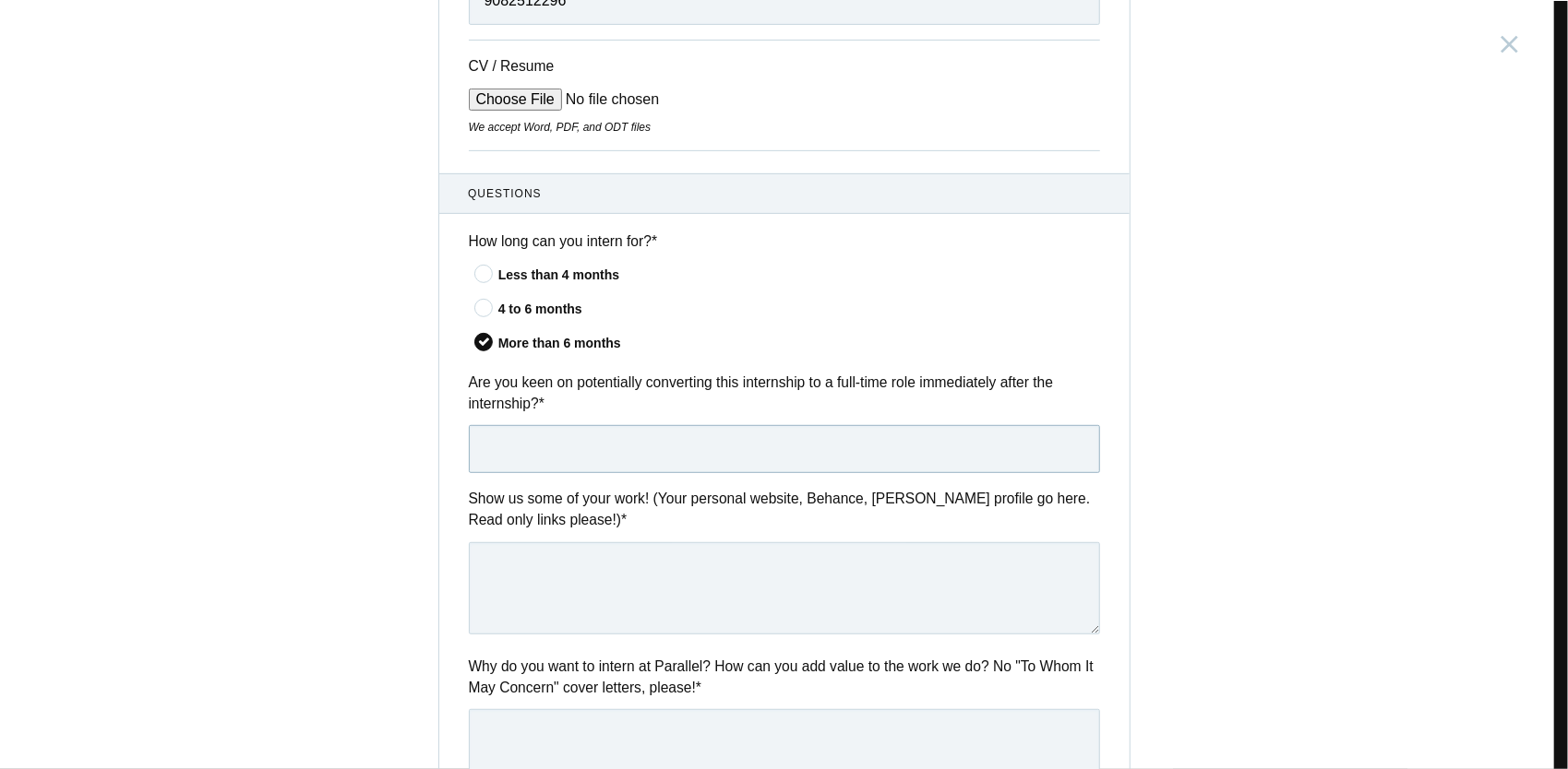
click at [754, 440] on input "text" at bounding box center [784, 449] width 631 height 48
type input "yes"
click at [856, 602] on textarea at bounding box center [784, 589] width 631 height 92
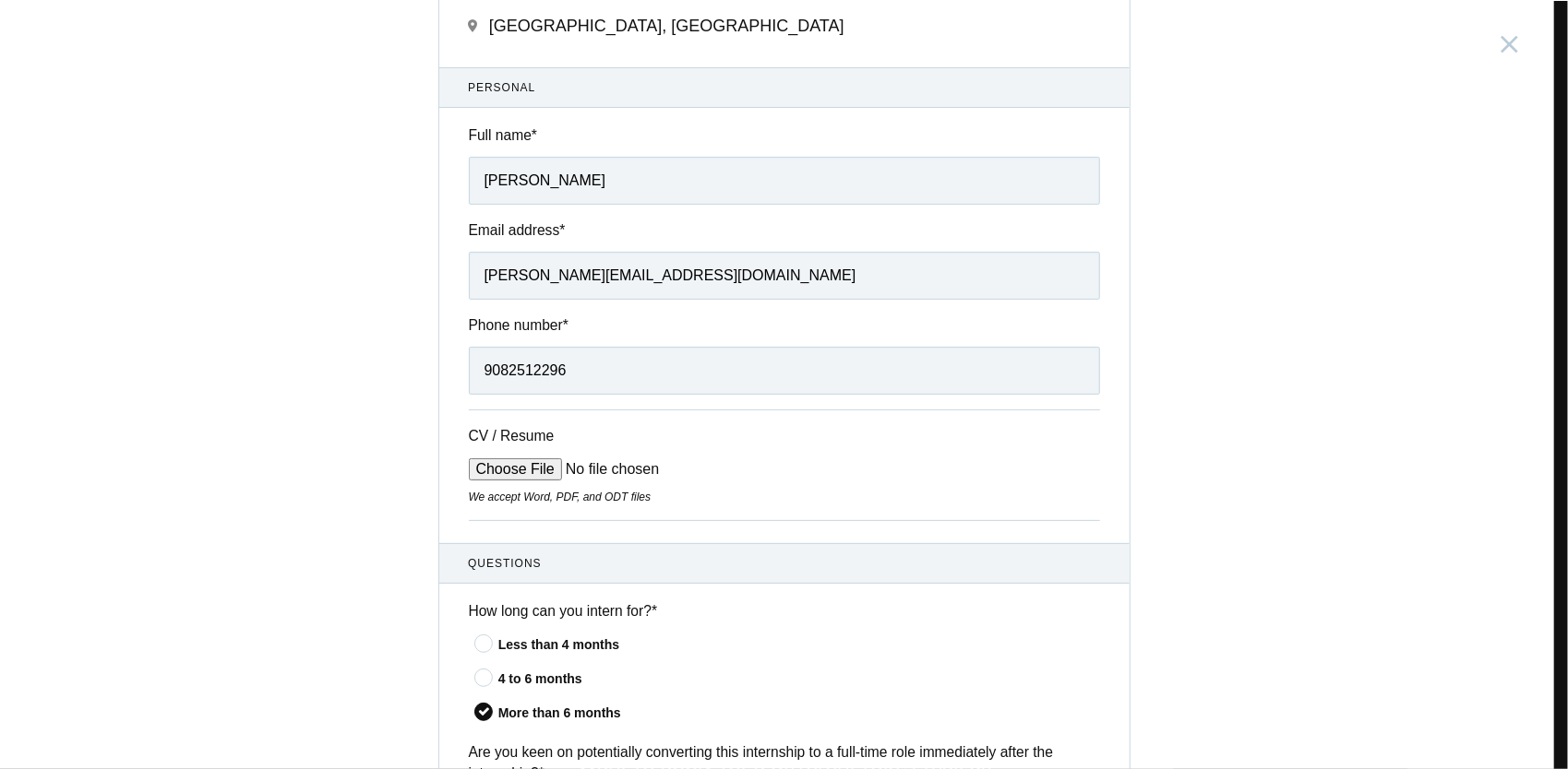
scroll to position [0, 0]
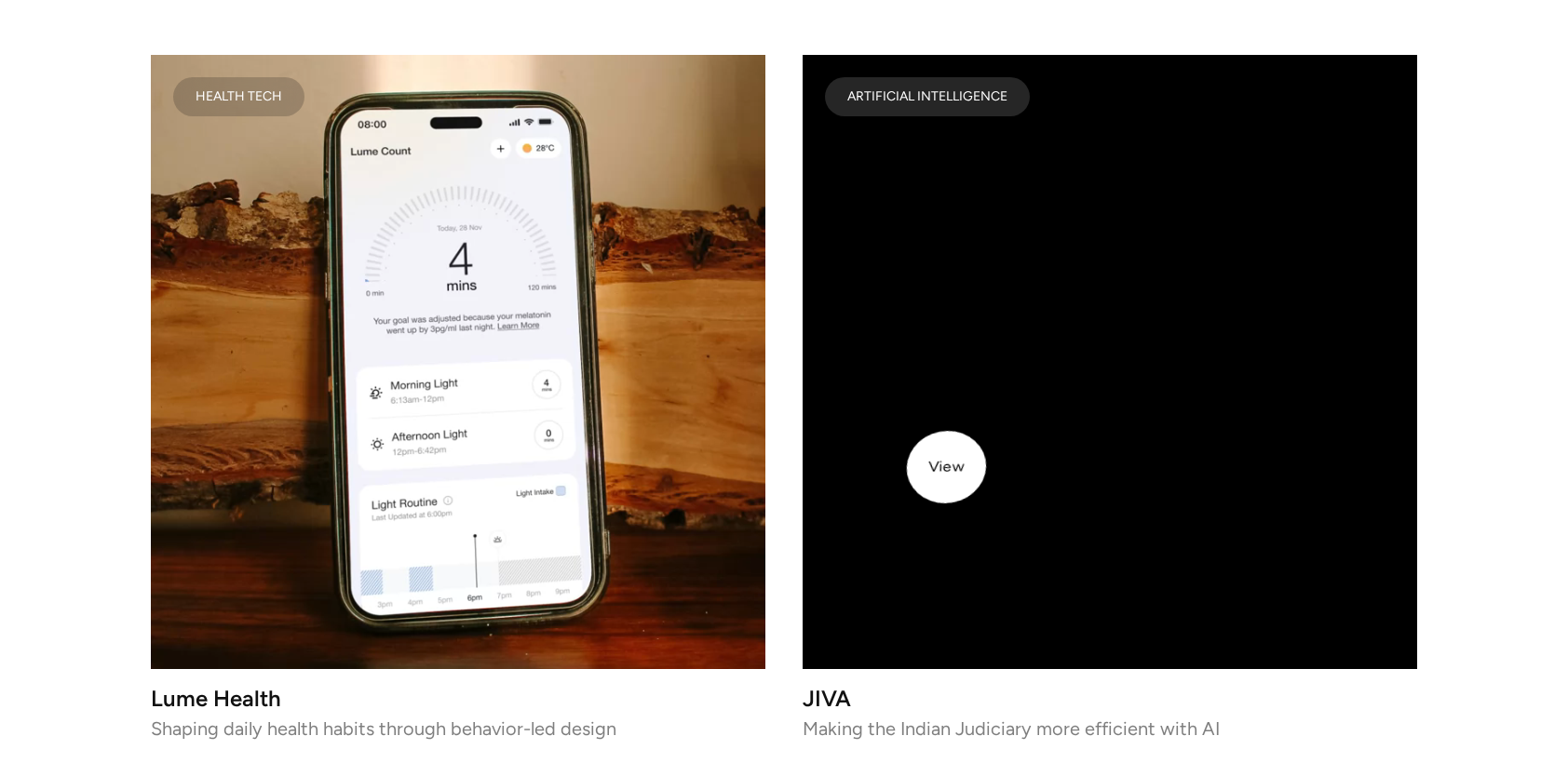
scroll to position [2607, 0]
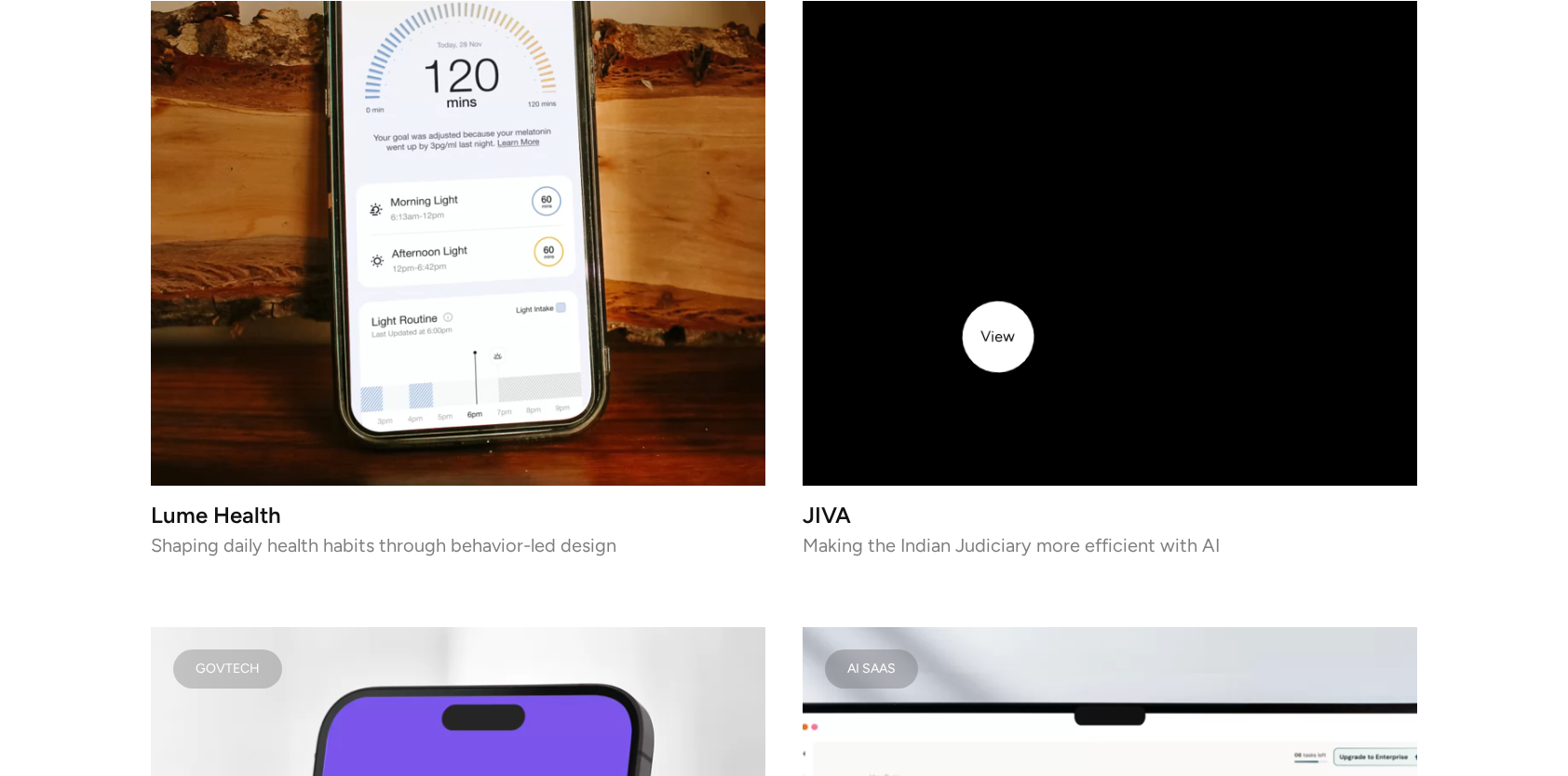
click at [998, 337] on video at bounding box center [1110, 178] width 614 height 614
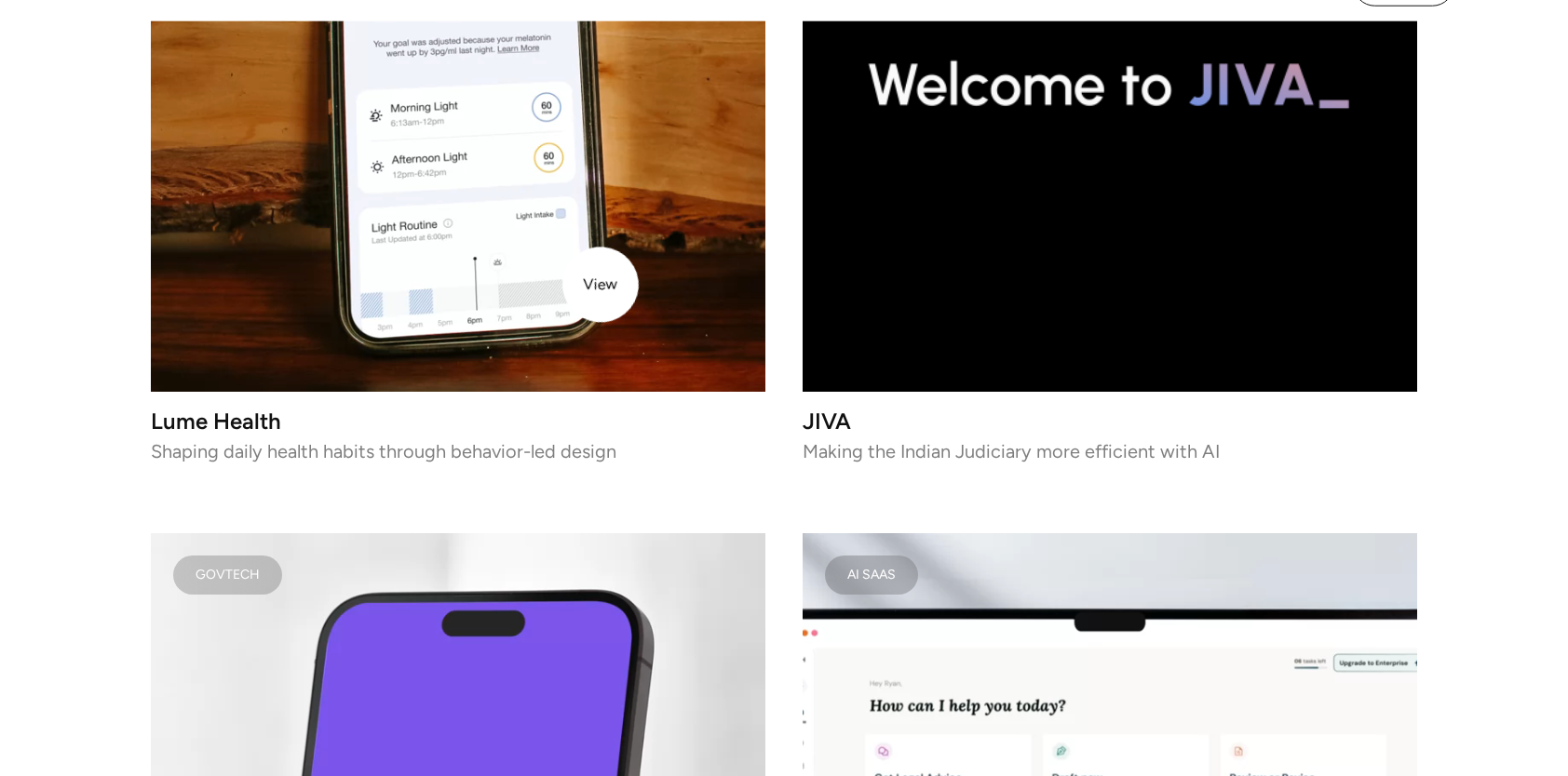
scroll to position [2514, 0]
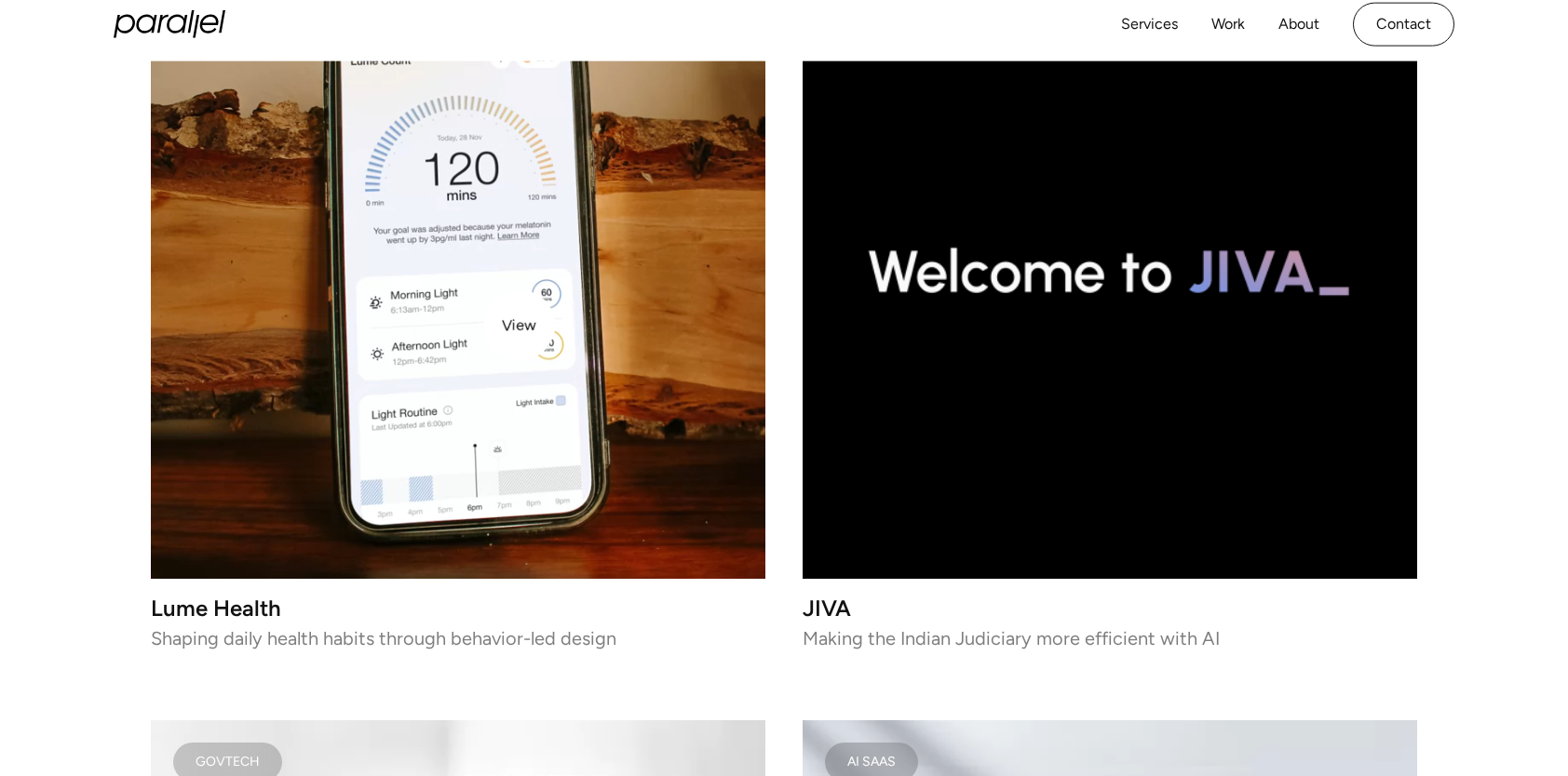
click at [515, 327] on video at bounding box center [458, 271] width 614 height 614
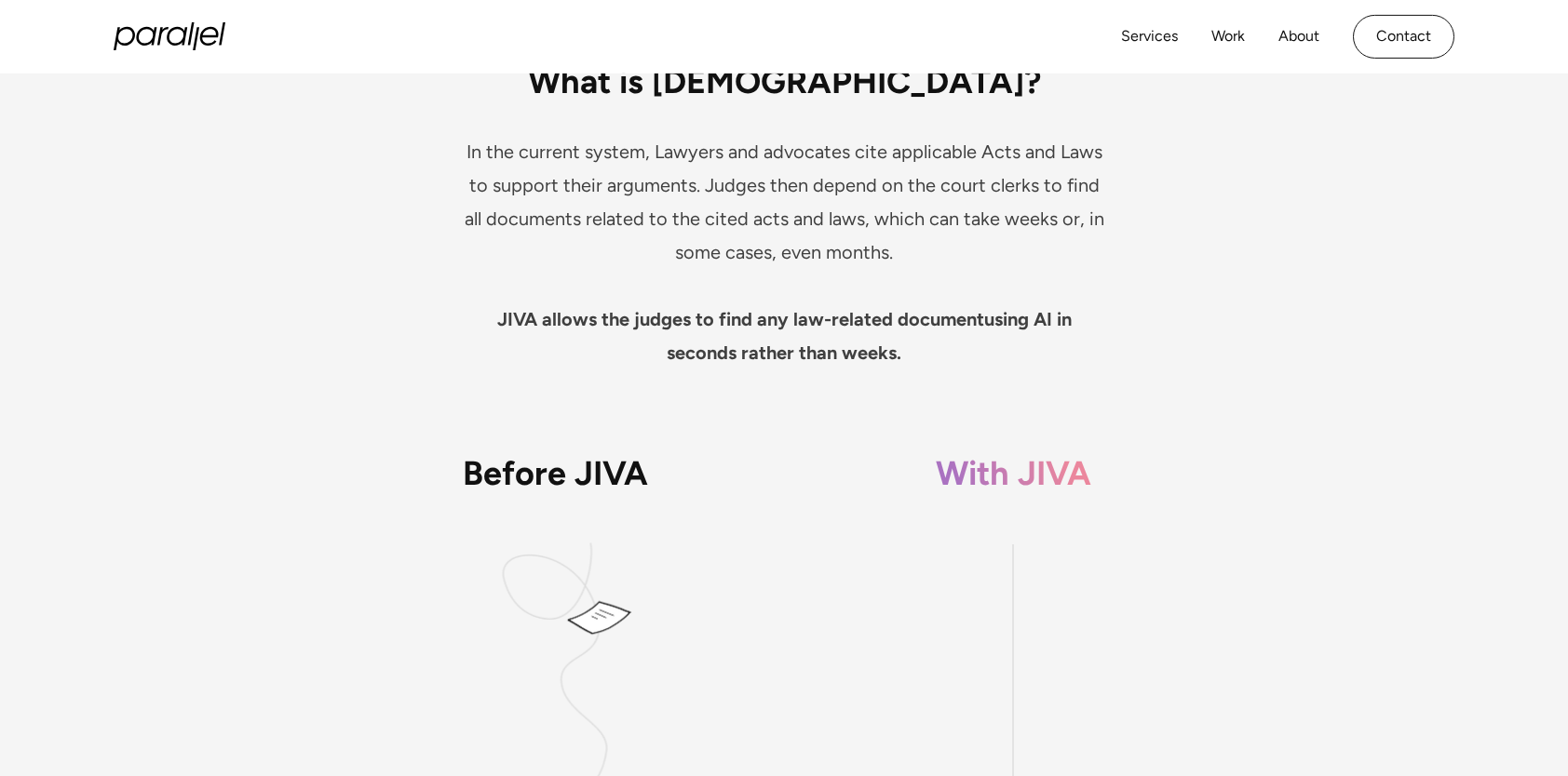
scroll to position [2123, 0]
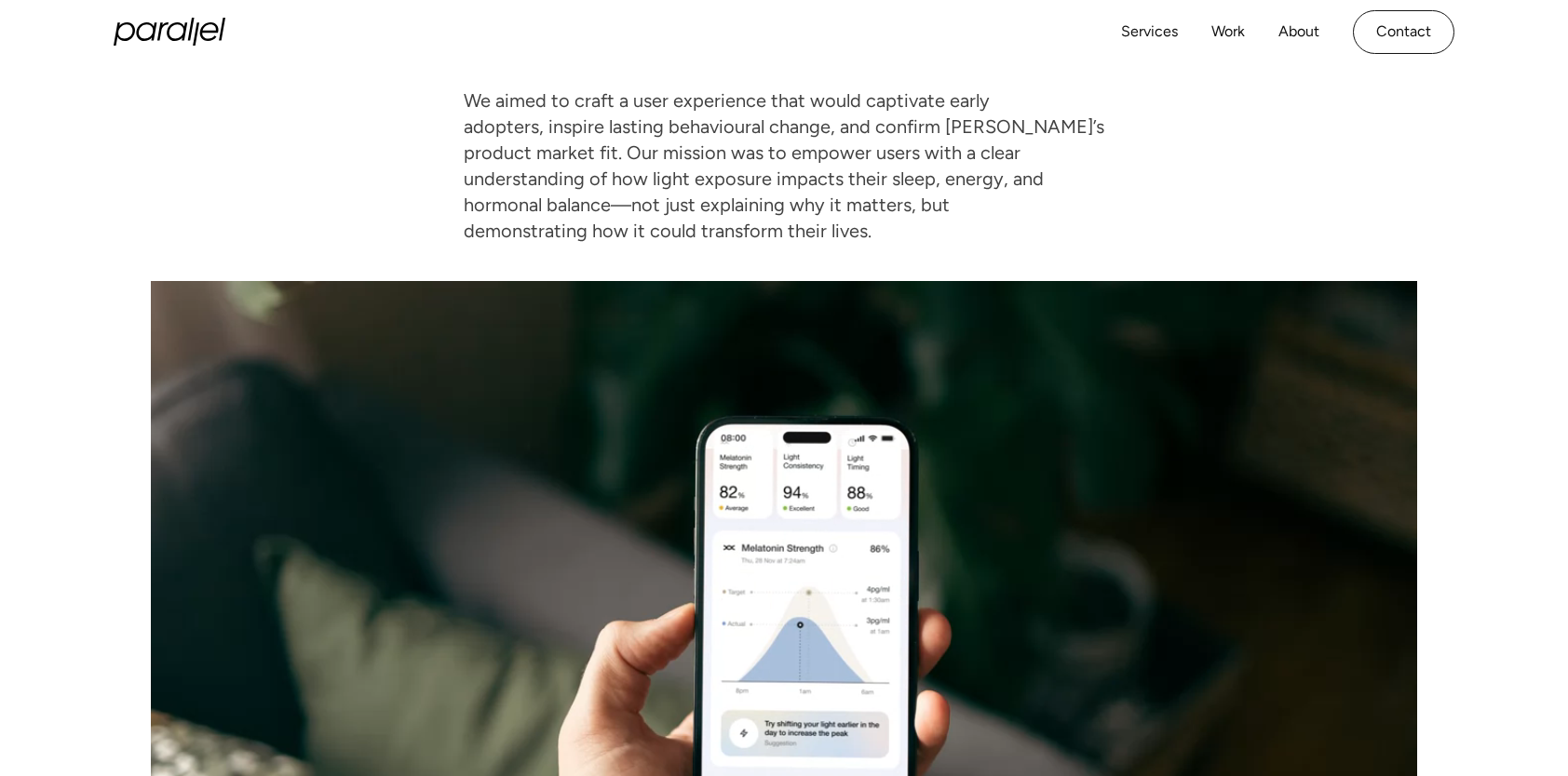
scroll to position [3724, 0]
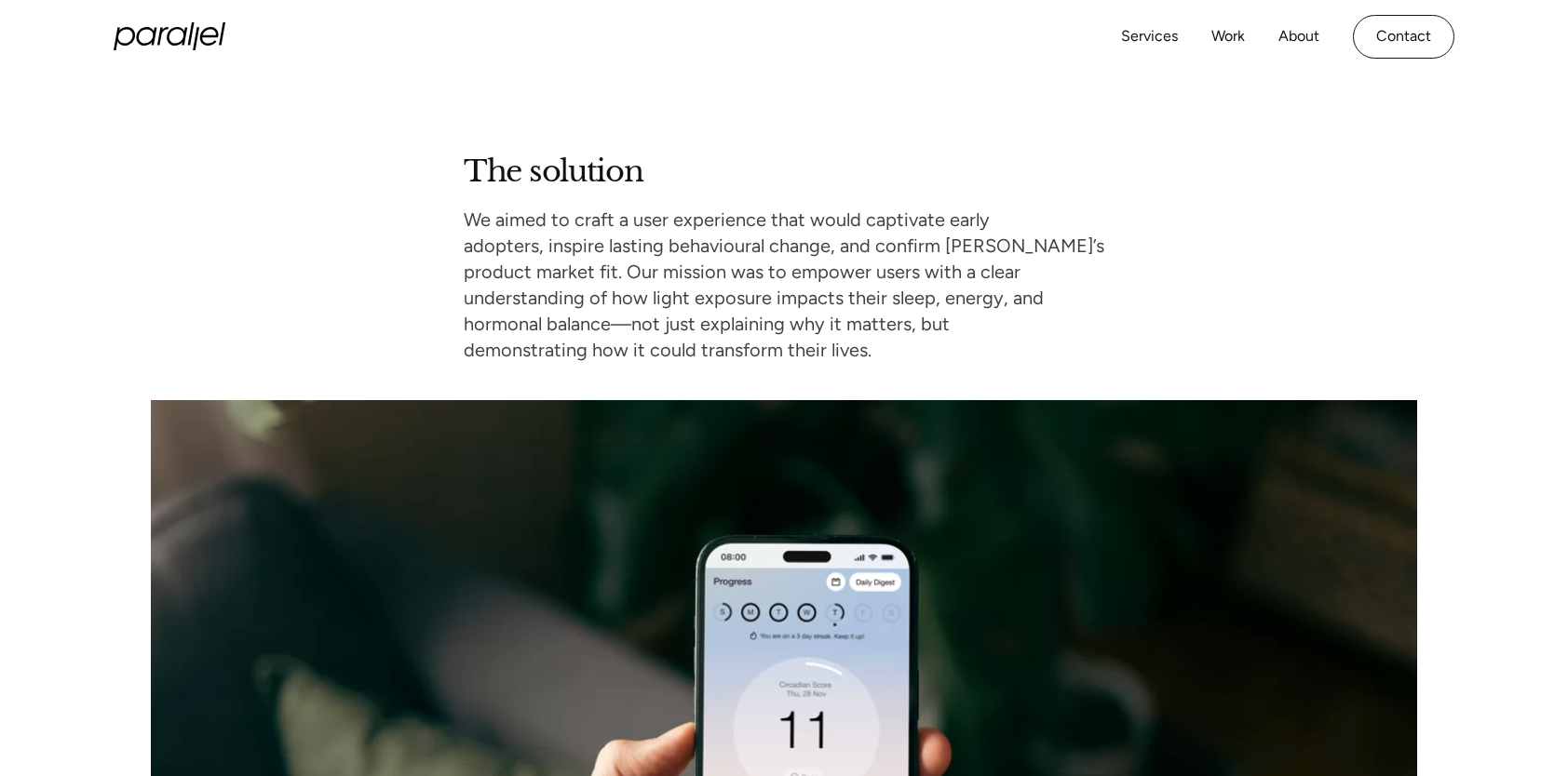
drag, startPoint x: 496, startPoint y: 211, endPoint x: 1056, endPoint y: 406, distance: 593.0
click at [1056, 406] on div "The solution We aimed to craft a user experience that would captivate early ado…" at bounding box center [784, 633] width 1267 height 960
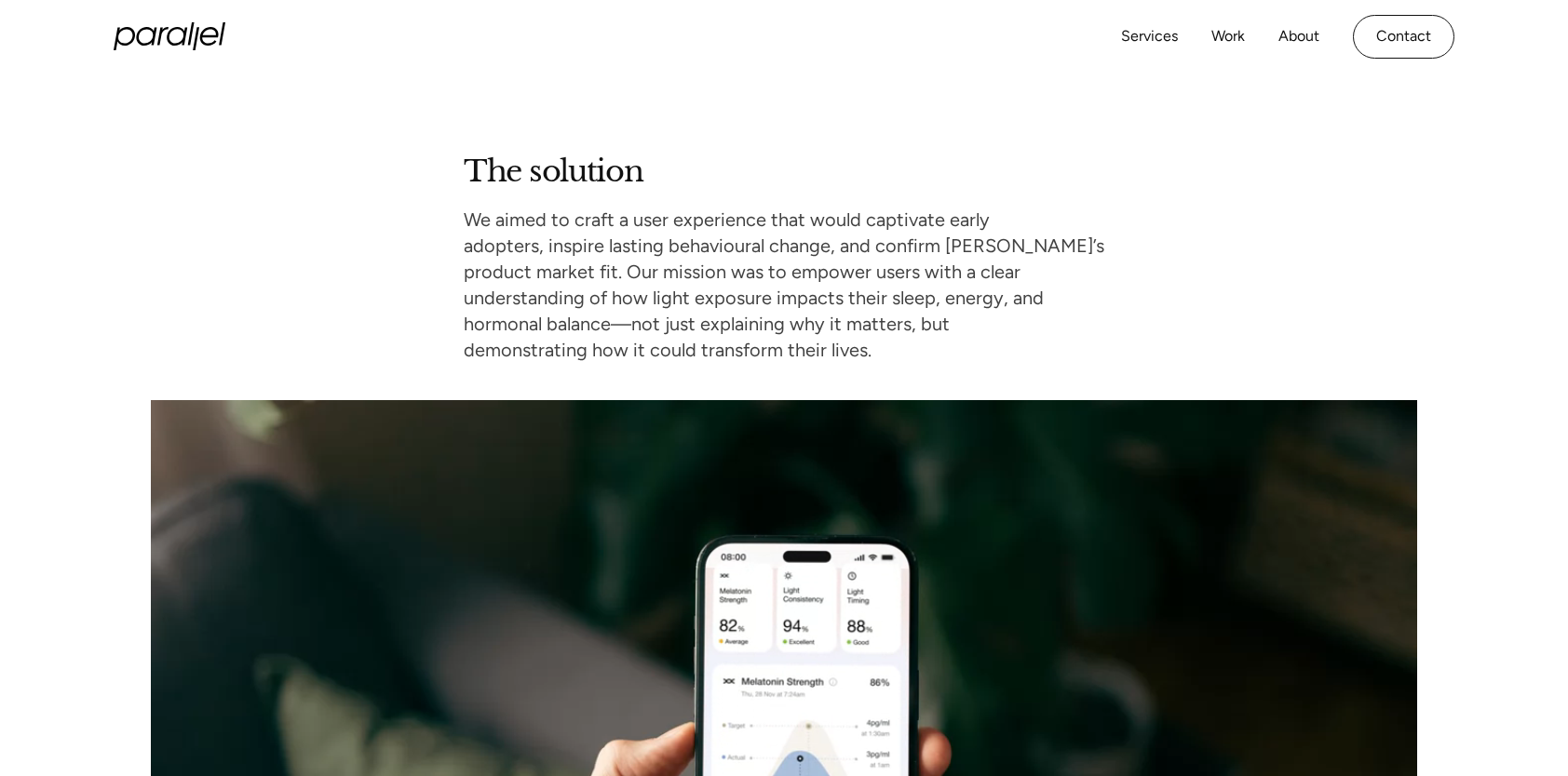
copy p "We aimed to craft a user experience that would captivate early adopters, inspir…"
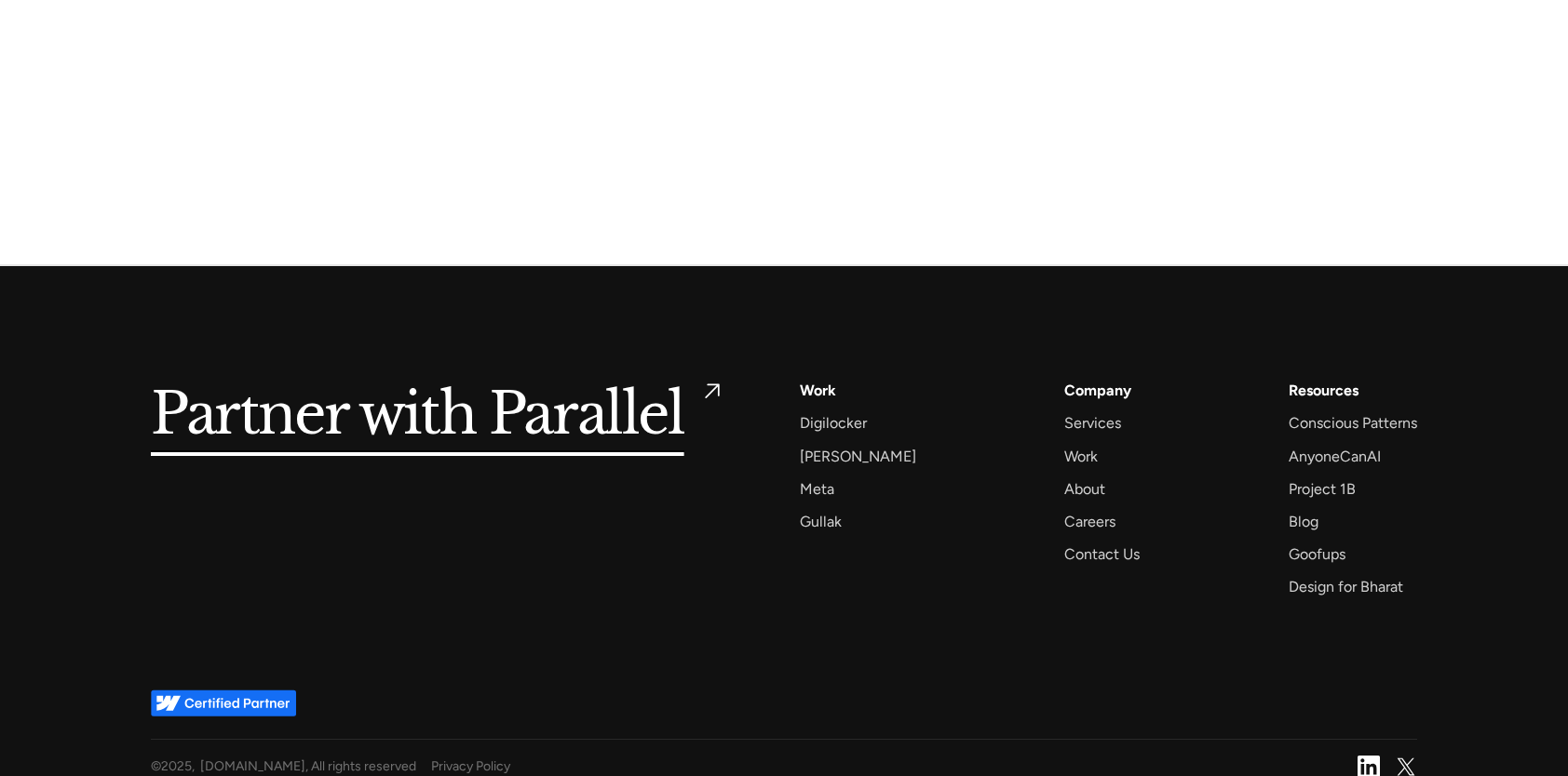
scroll to position [10535, 0]
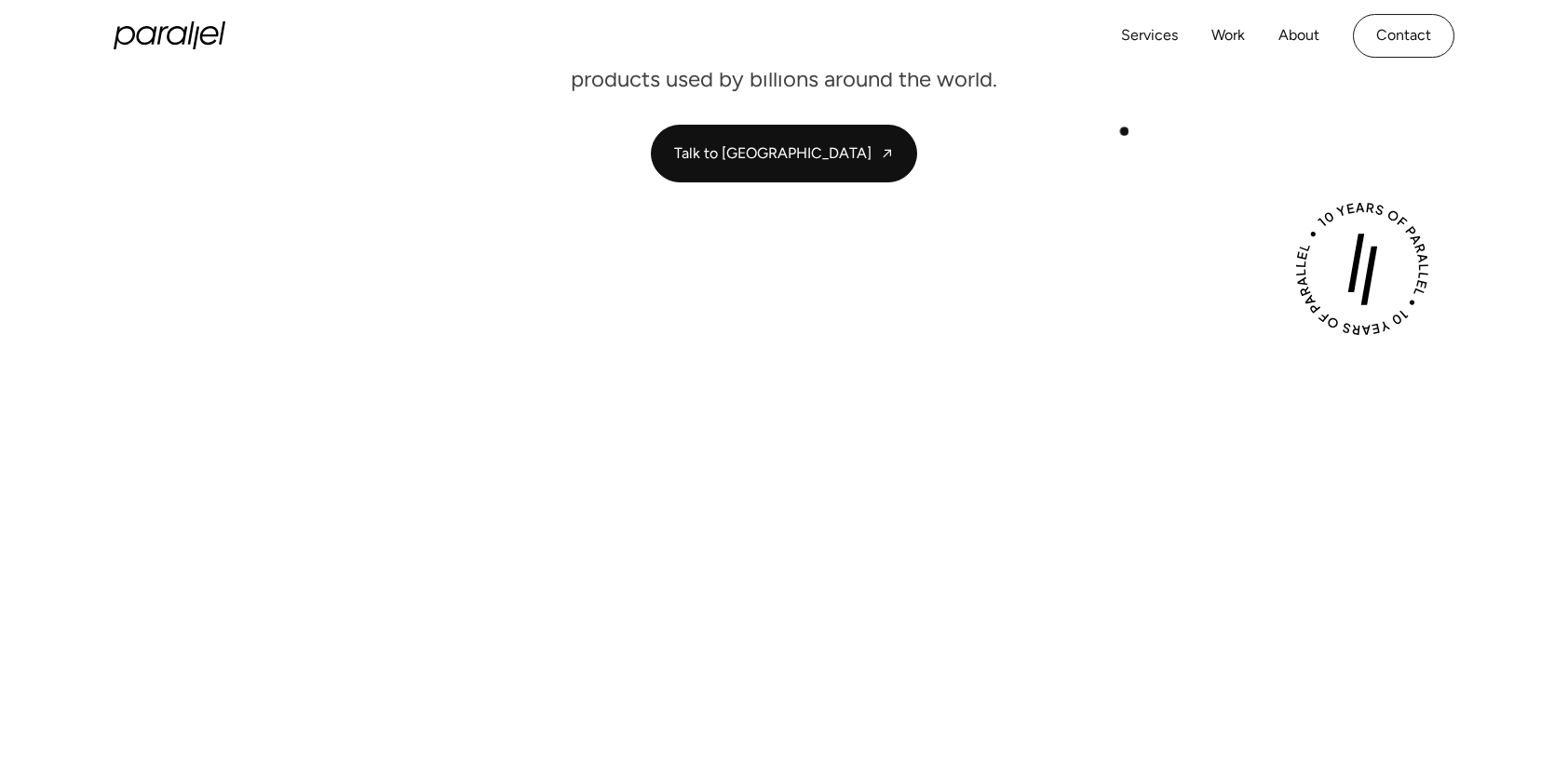
scroll to position [372, 0]
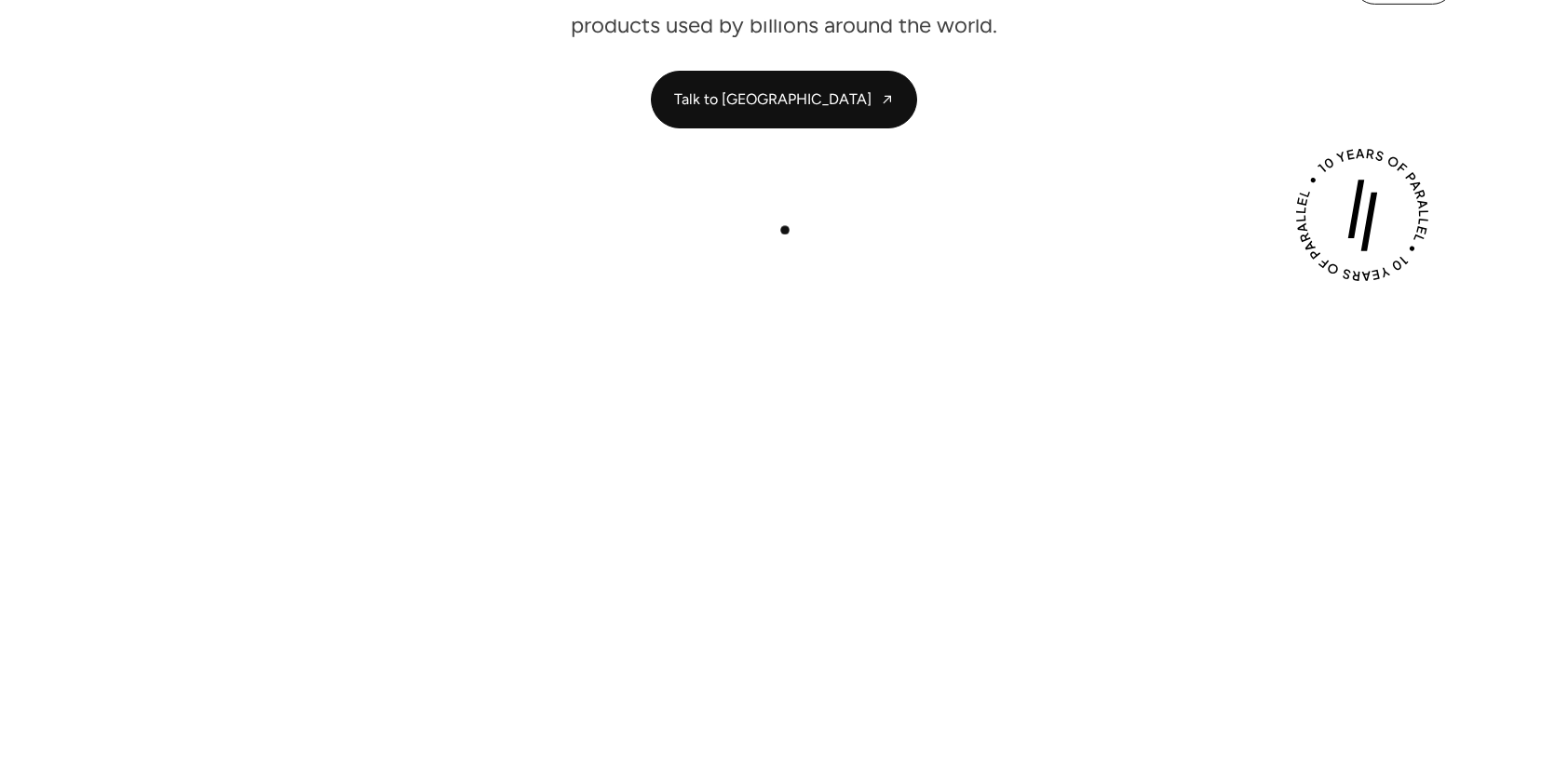
click at [758, 250] on div "Play with Sound" at bounding box center [784, 577] width 1267 height 712
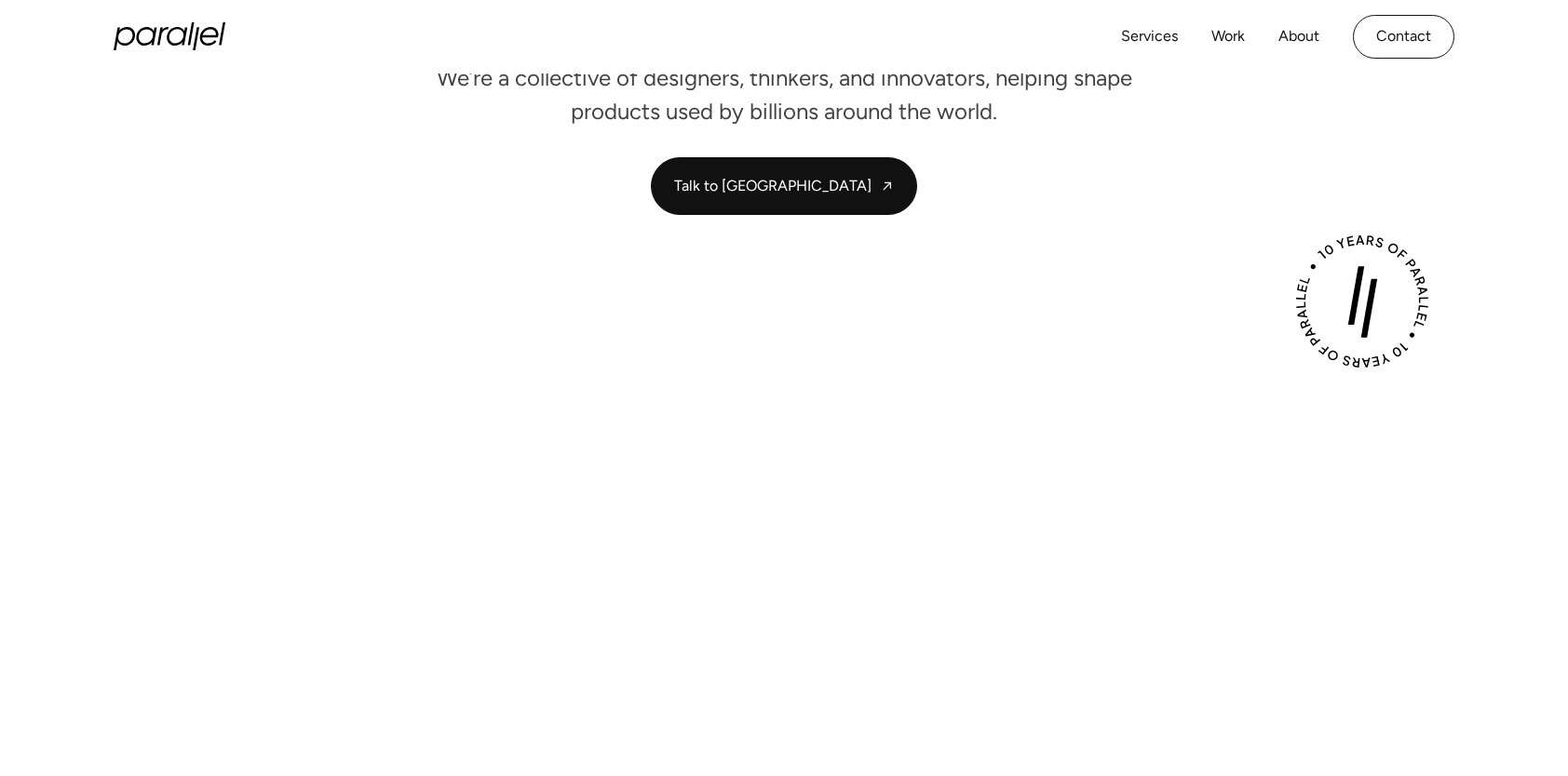
scroll to position [279, 0]
